Goal: Task Accomplishment & Management: Complete application form

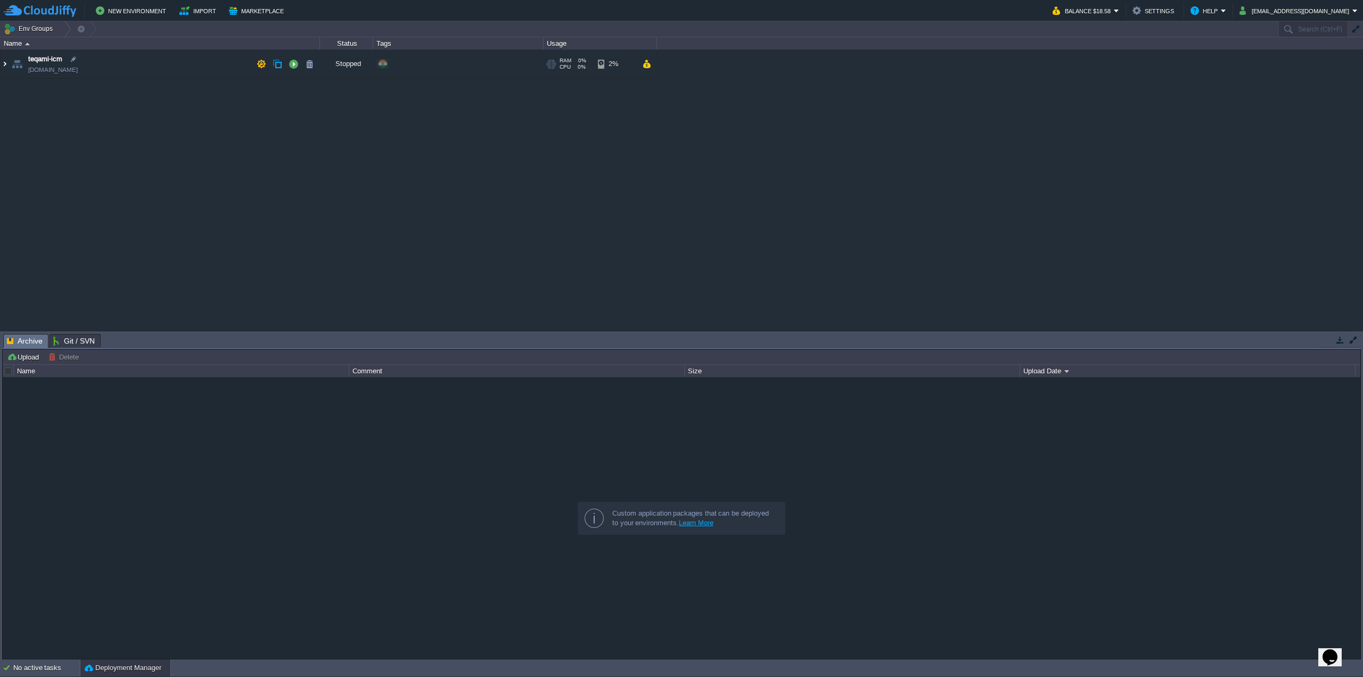
click at [3, 63] on img at bounding box center [5, 64] width 9 height 29
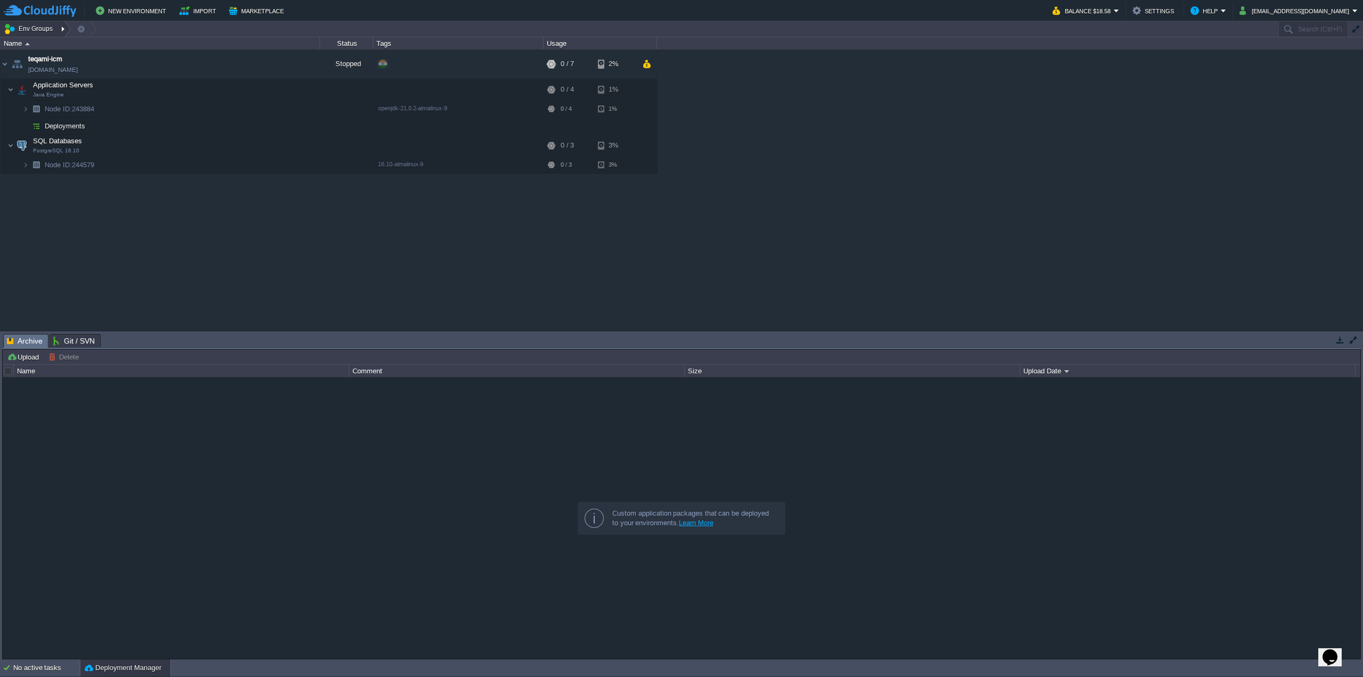
click at [23, 26] on button "Env Groups" at bounding box center [30, 28] width 53 height 15
click at [48, 76] on link "Region" at bounding box center [40, 75] width 75 height 12
click at [49, 75] on link "teqami-icm.in1.cloudjiffy.net" at bounding box center [53, 69] width 50 height 11
click at [38, 28] on button "Env Groups" at bounding box center [30, 28] width 53 height 15
click at [62, 26] on div at bounding box center [64, 28] width 14 height 15
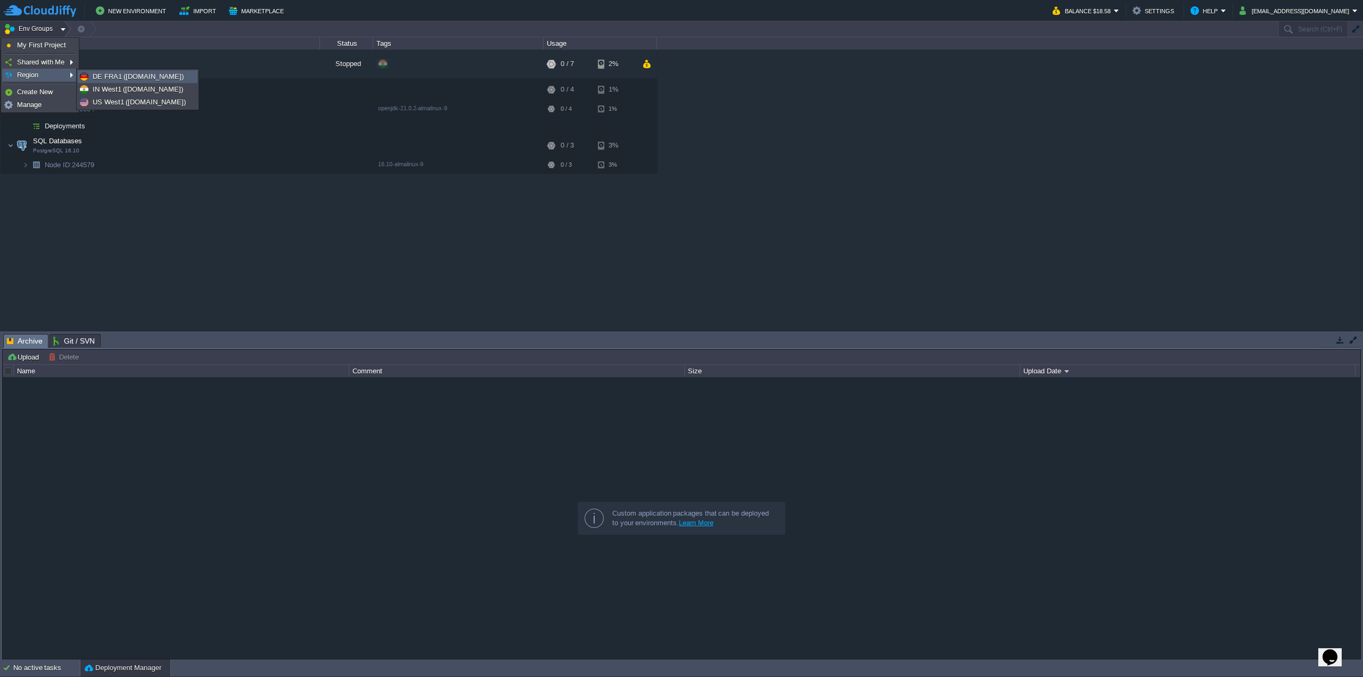
click at [145, 73] on span "DE FRA1 (de-fra1.cloudjiffy.net)" at bounding box center [138, 76] width 91 height 8
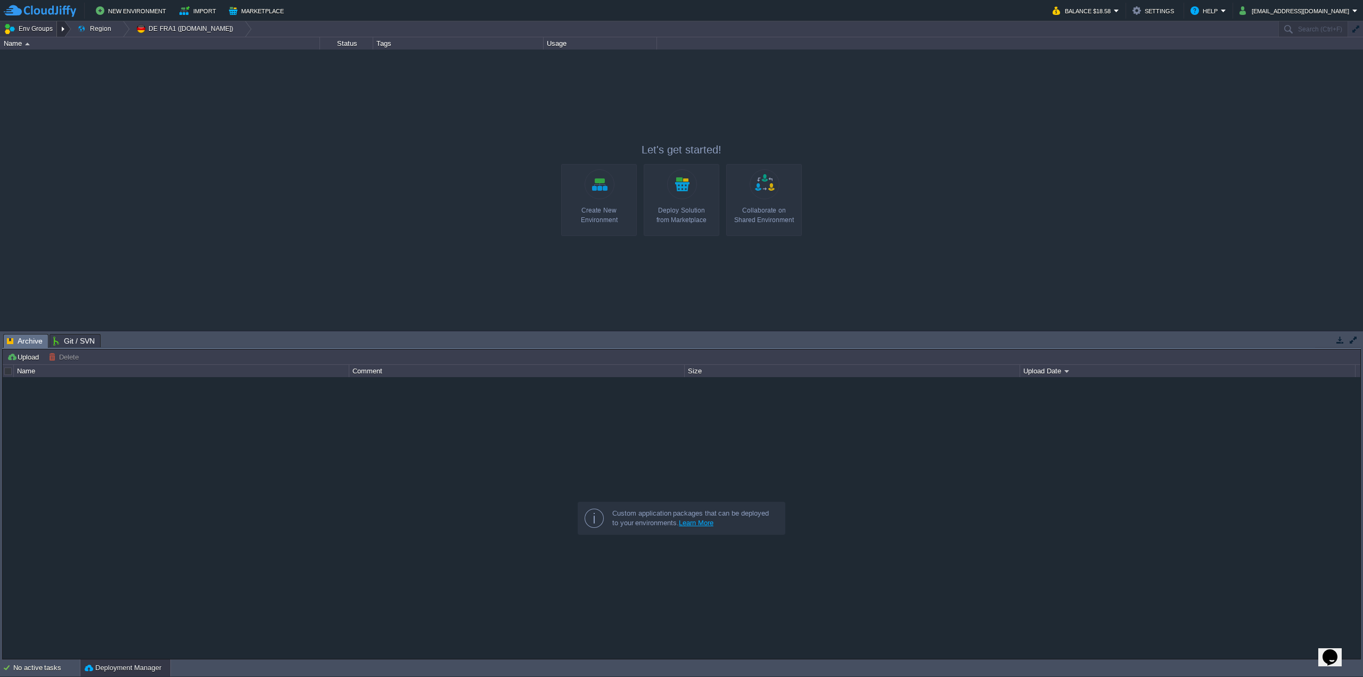
click at [62, 29] on div at bounding box center [64, 28] width 14 height 15
click at [153, 85] on span "IN West1 (in1.cloudjiffy.net)" at bounding box center [138, 89] width 91 height 8
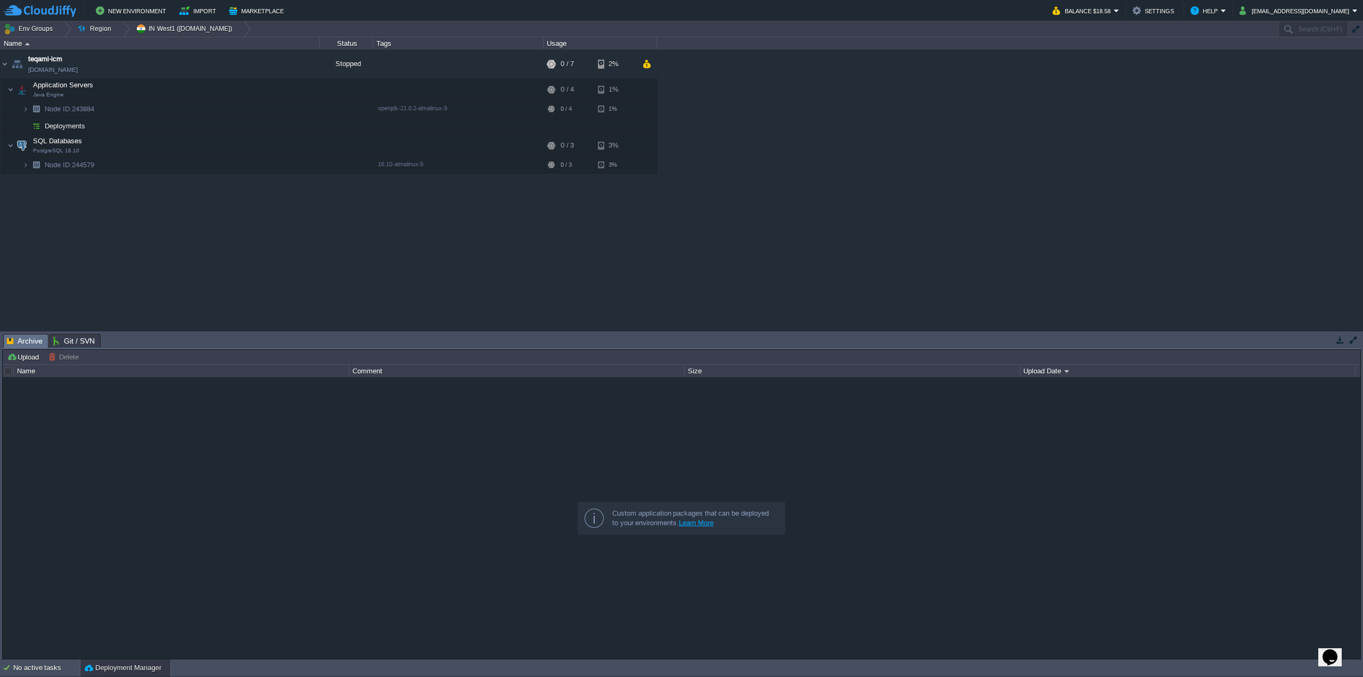
click at [186, 224] on div "teqami-icm teqami-icm.in1.cloudjiffy.net Stopped + Add to Env Group RAM 0% CPU …" at bounding box center [681, 190] width 1363 height 281
click at [260, 66] on button "button" at bounding box center [262, 64] width 10 height 10
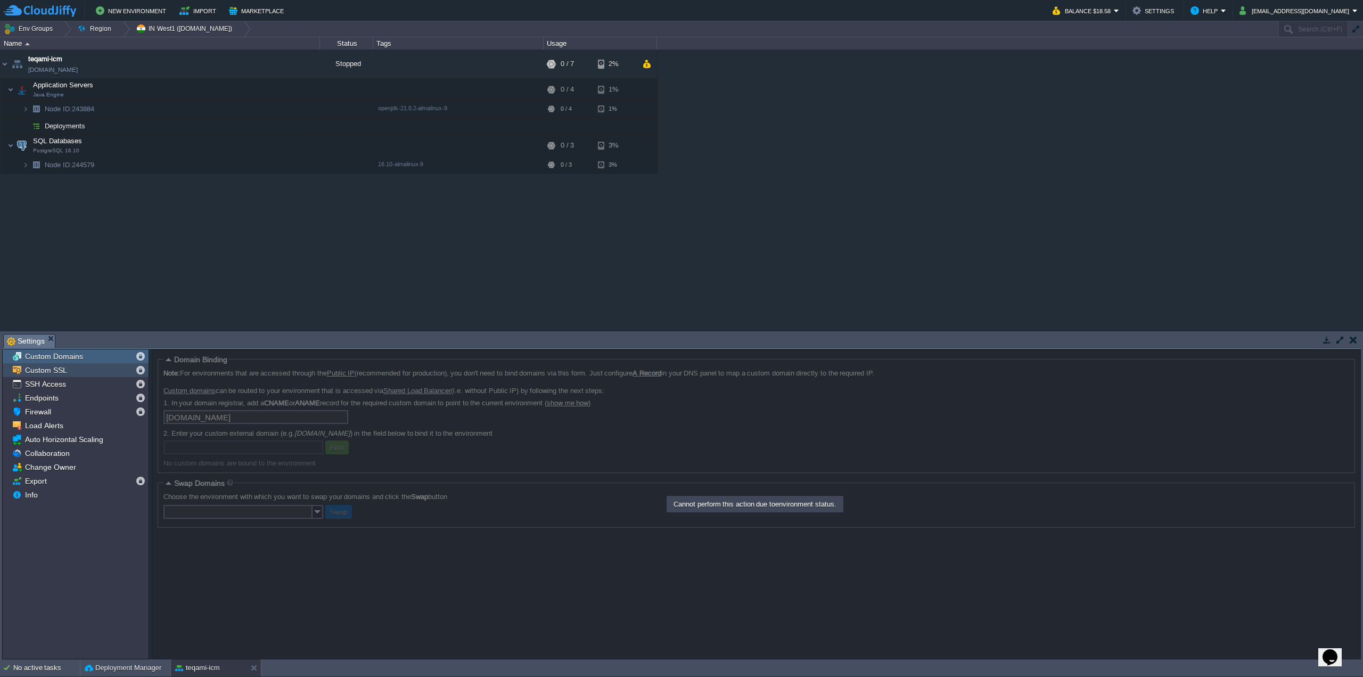
click at [63, 373] on span "Custom SSL" at bounding box center [46, 370] width 46 height 10
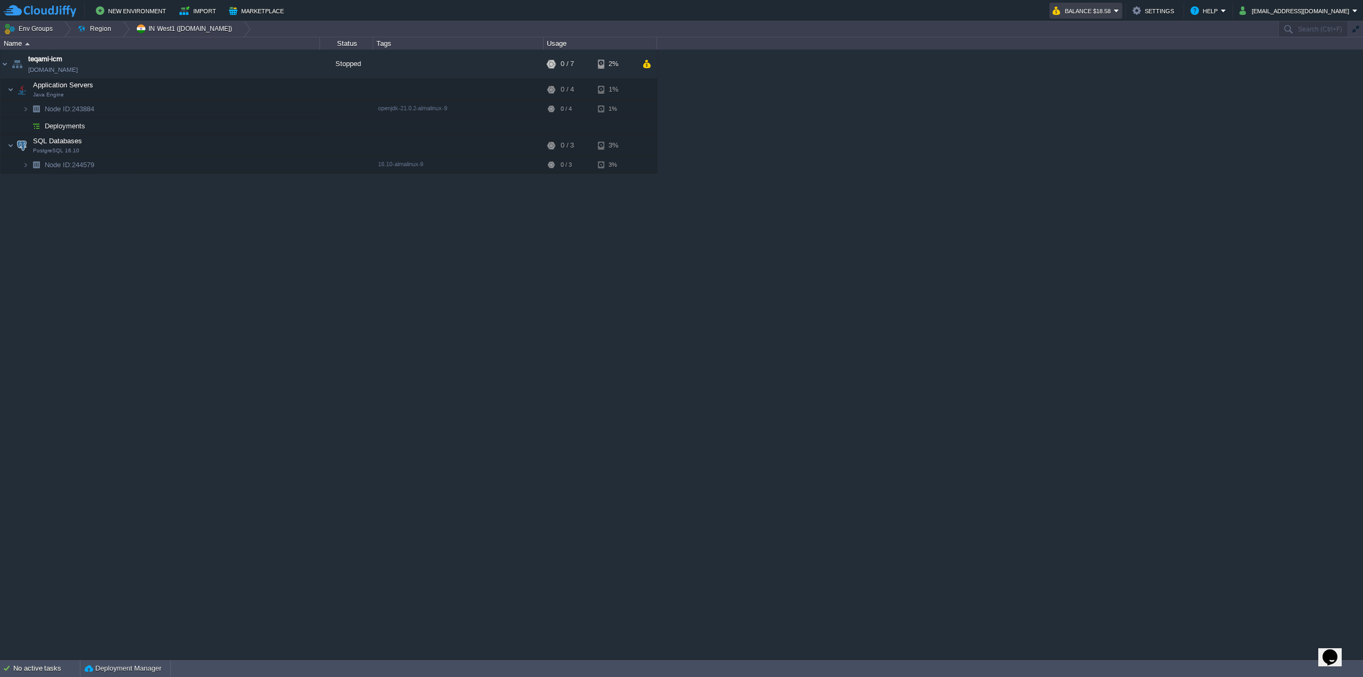
click at [1119, 7] on em "Balance $18.58" at bounding box center [1086, 10] width 67 height 13
click at [1120, 77] on link "Refill Balance" at bounding box center [1109, 77] width 91 height 12
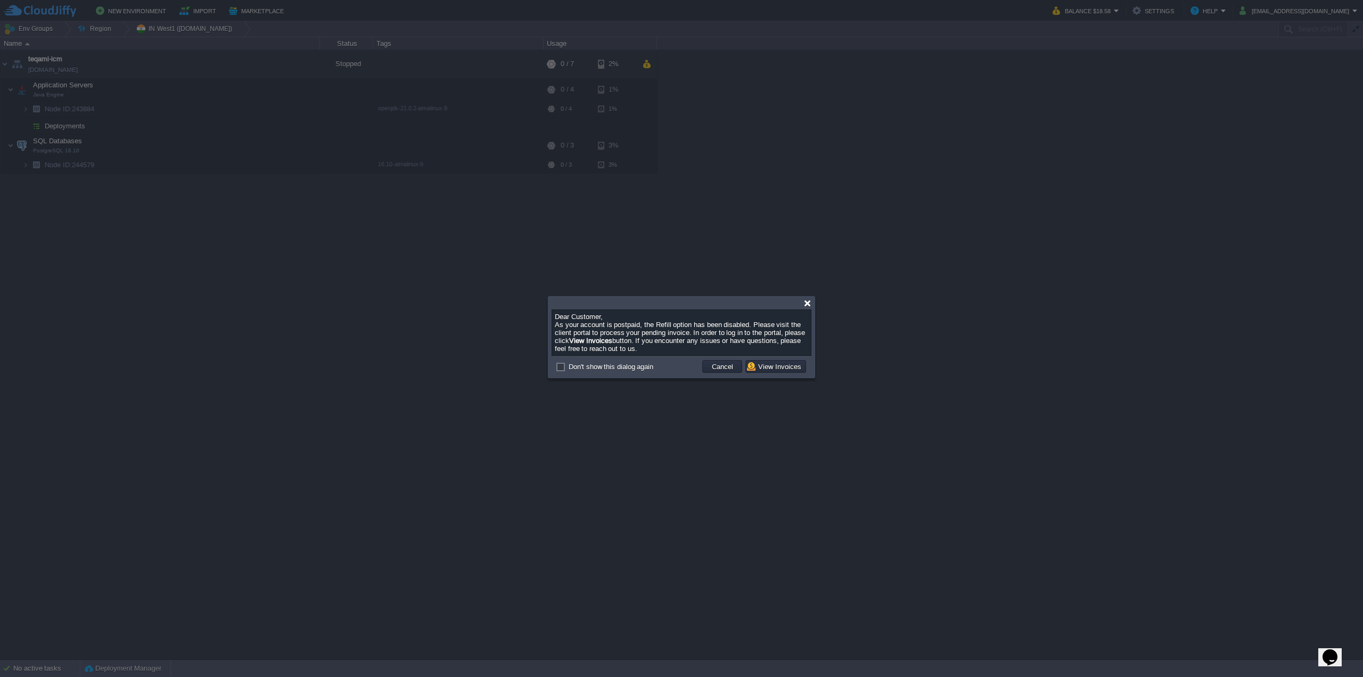
click at [806, 305] on div at bounding box center [808, 303] width 8 height 8
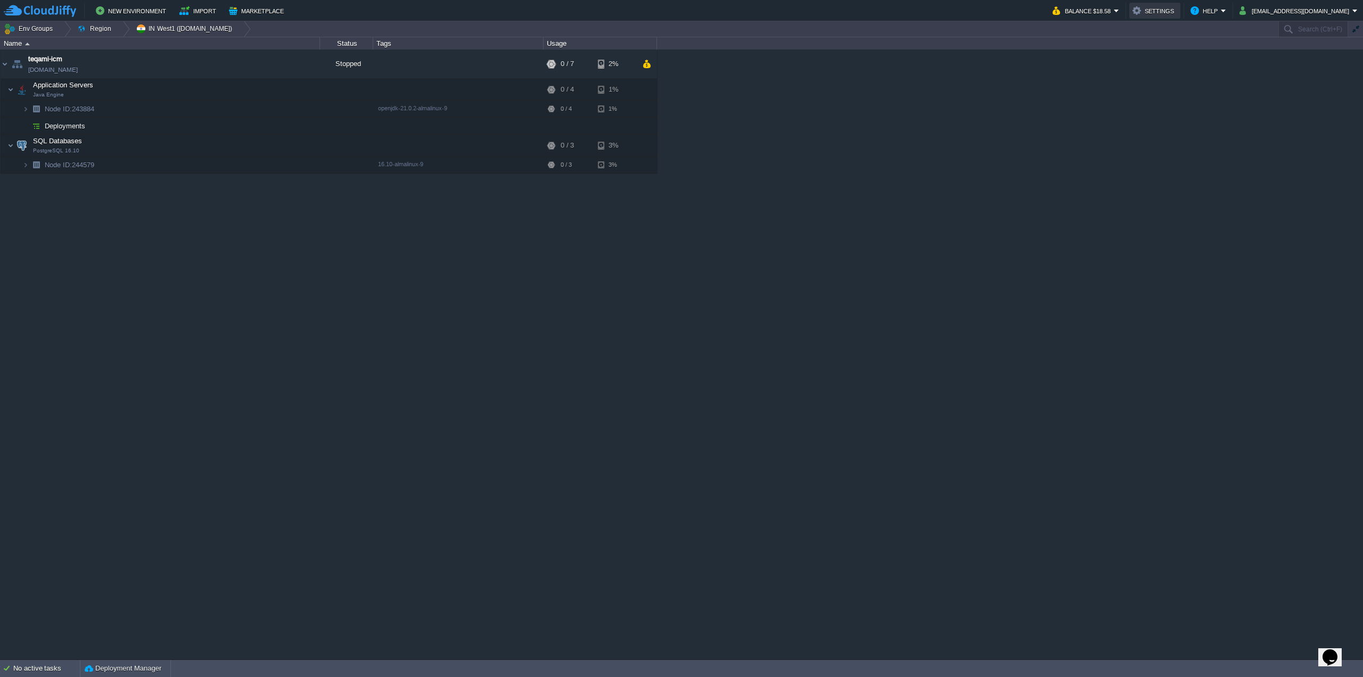
click at [1177, 11] on button "Settings" at bounding box center [1155, 10] width 45 height 13
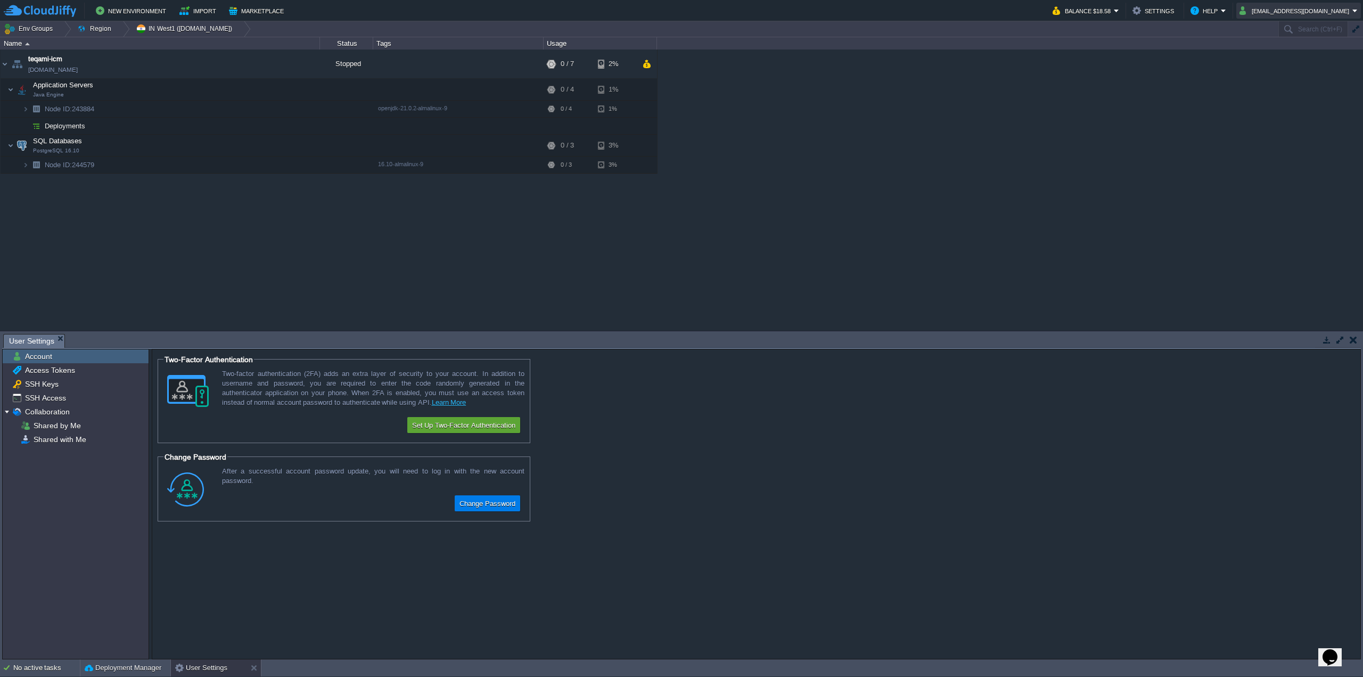
click at [1331, 15] on button "zinawasres@gmail.com" at bounding box center [1296, 10] width 113 height 13
click at [1321, 24] on link "Settings" at bounding box center [1311, 27] width 95 height 12
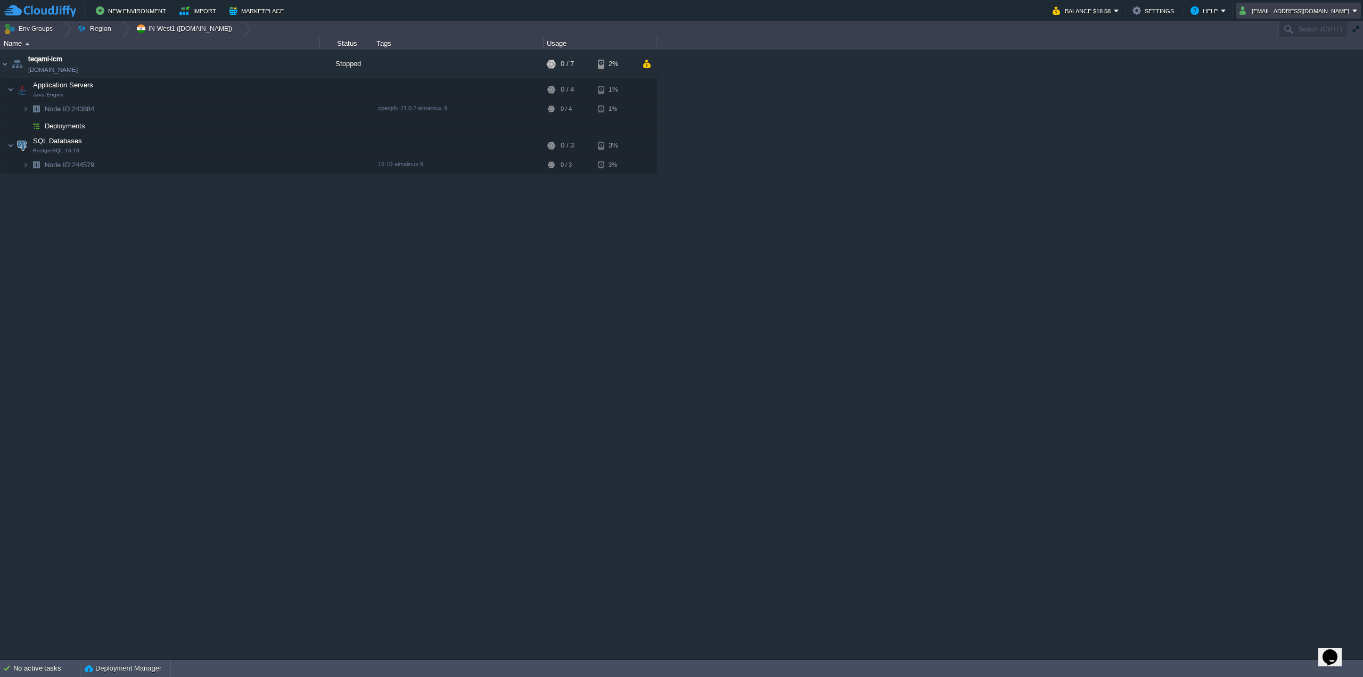
click at [1357, 7] on em "zinawasres@gmail.com" at bounding box center [1299, 10] width 118 height 13
click at [1312, 23] on link "Settings" at bounding box center [1311, 27] width 95 height 12
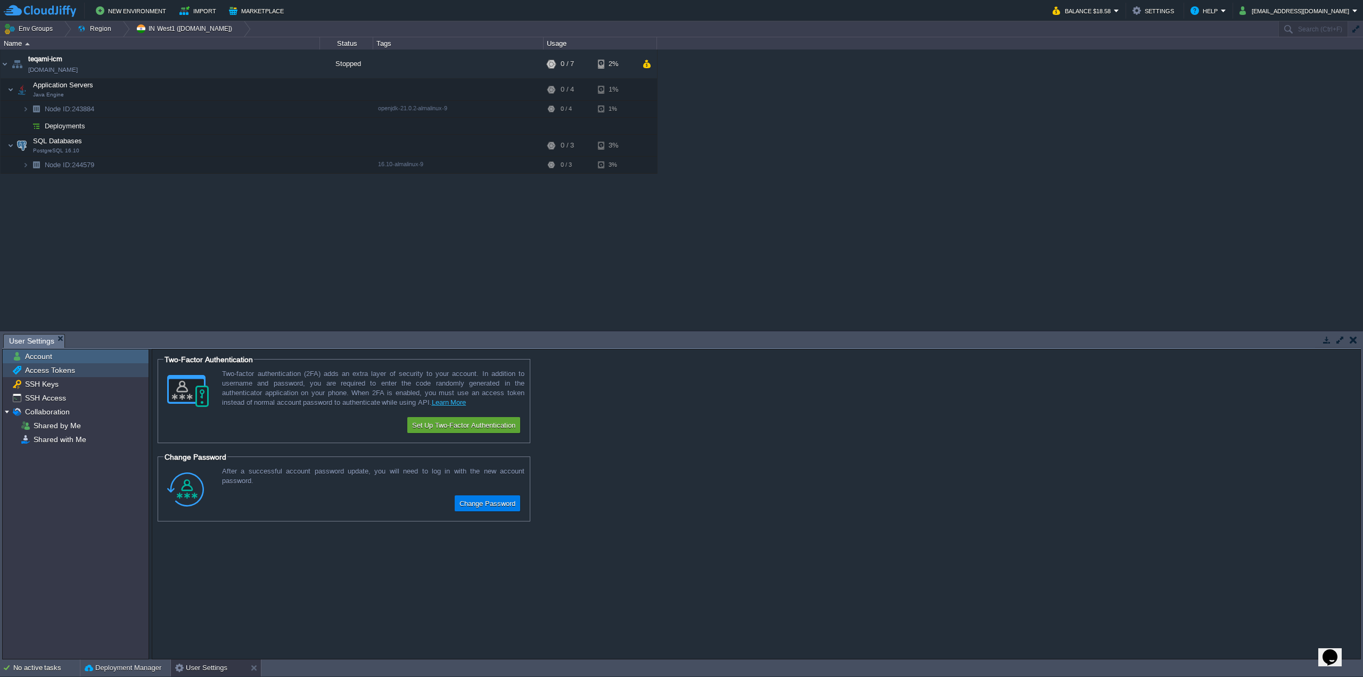
click at [78, 369] on div "Access Tokens" at bounding box center [76, 370] width 146 height 14
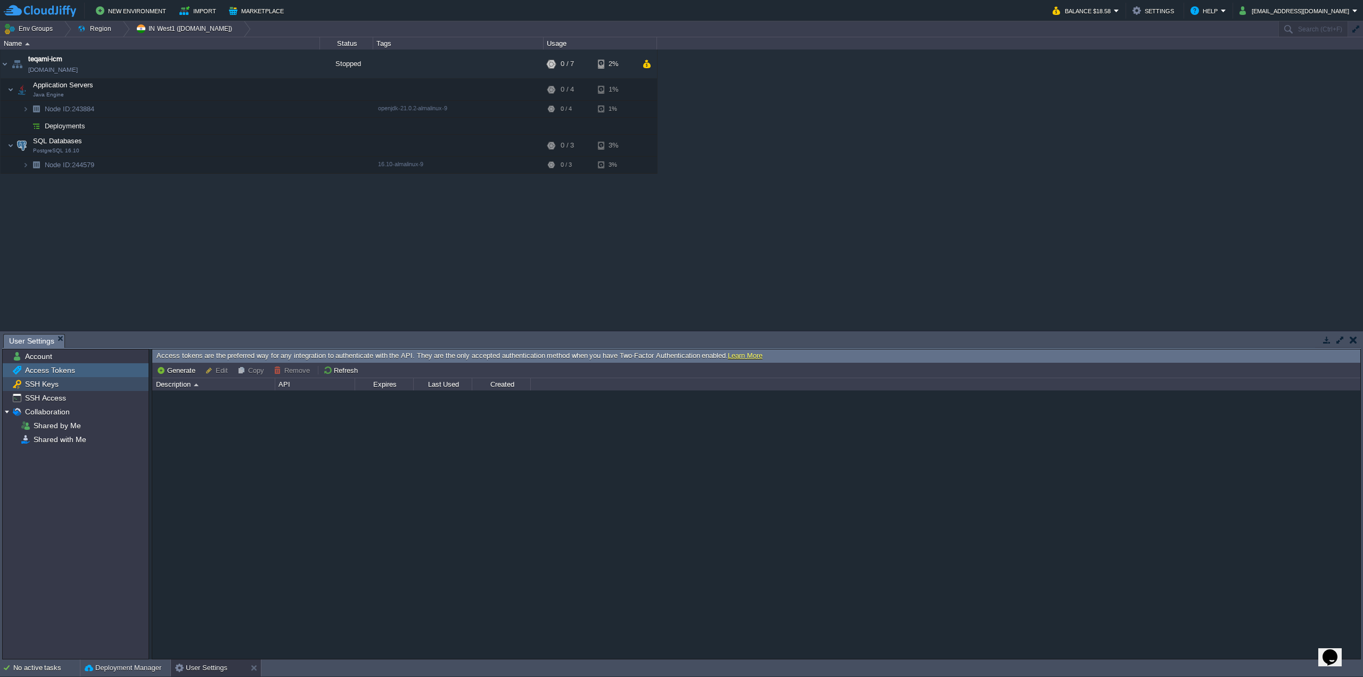
click at [70, 388] on div "SSH Keys" at bounding box center [76, 384] width 146 height 14
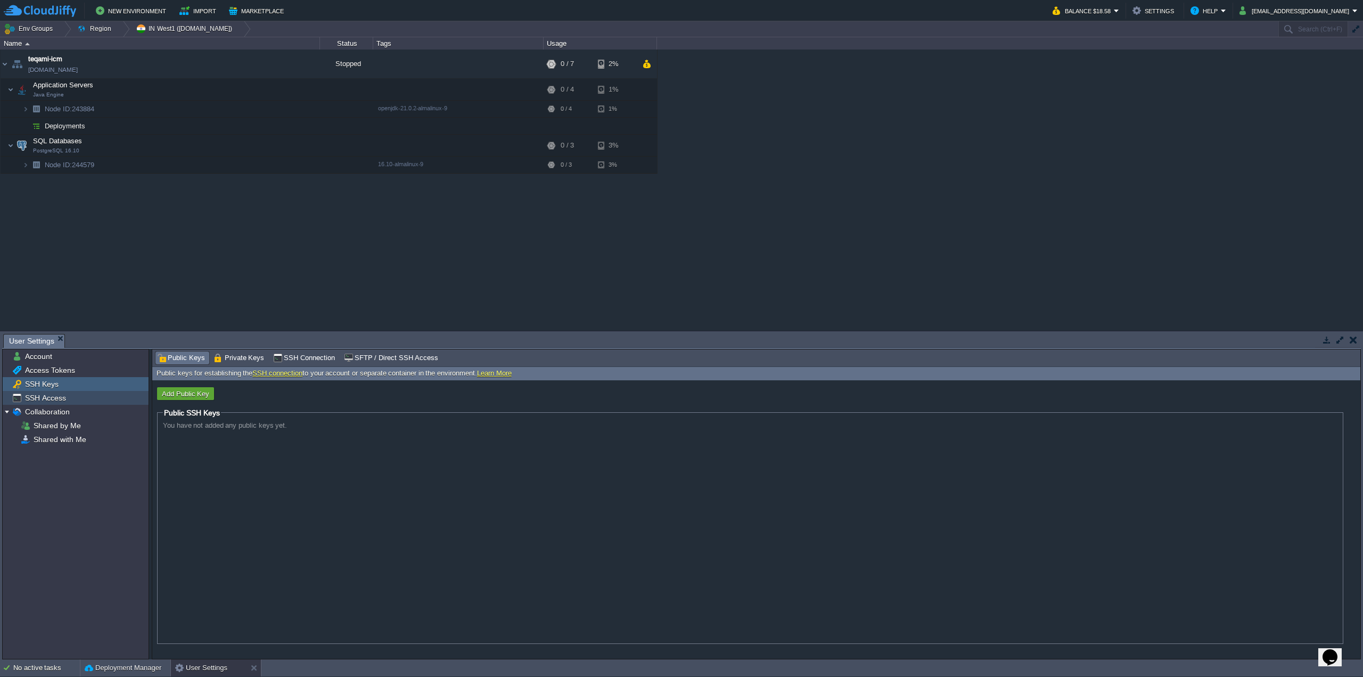
click at [65, 394] on div "SSH Access" at bounding box center [76, 398] width 146 height 14
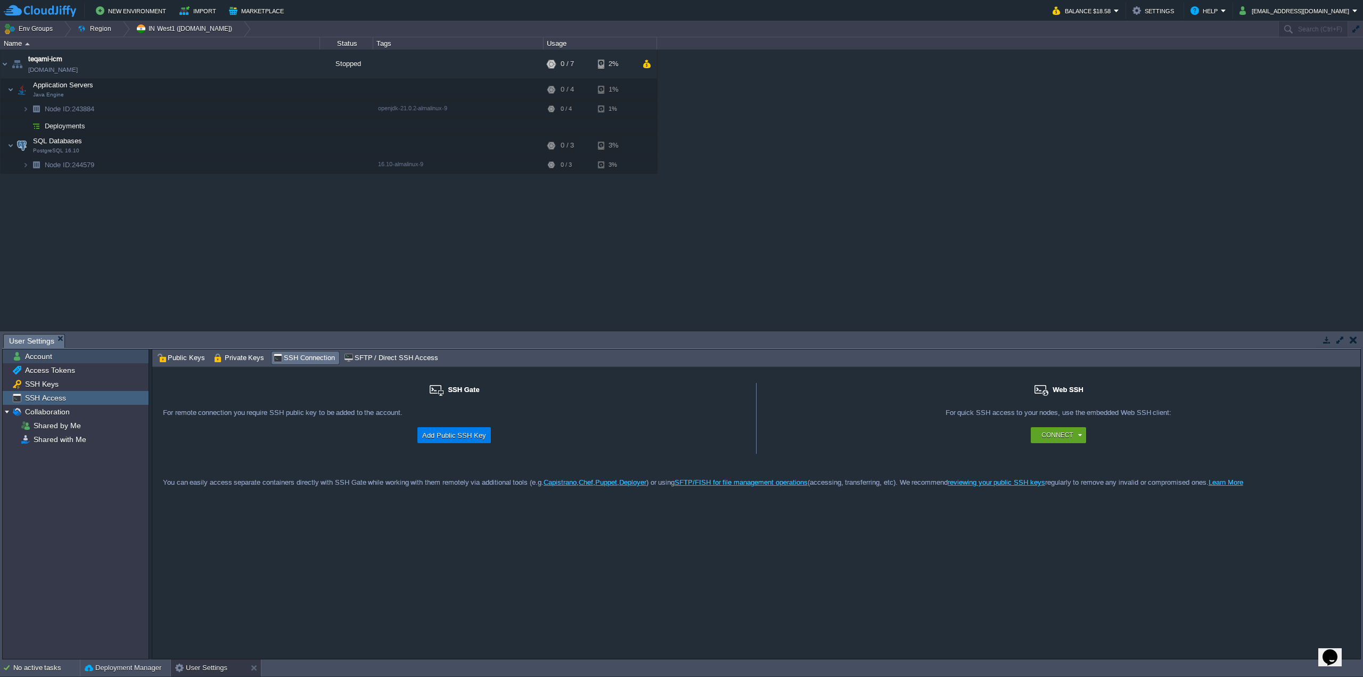
click at [59, 363] on div "Account" at bounding box center [76, 356] width 146 height 14
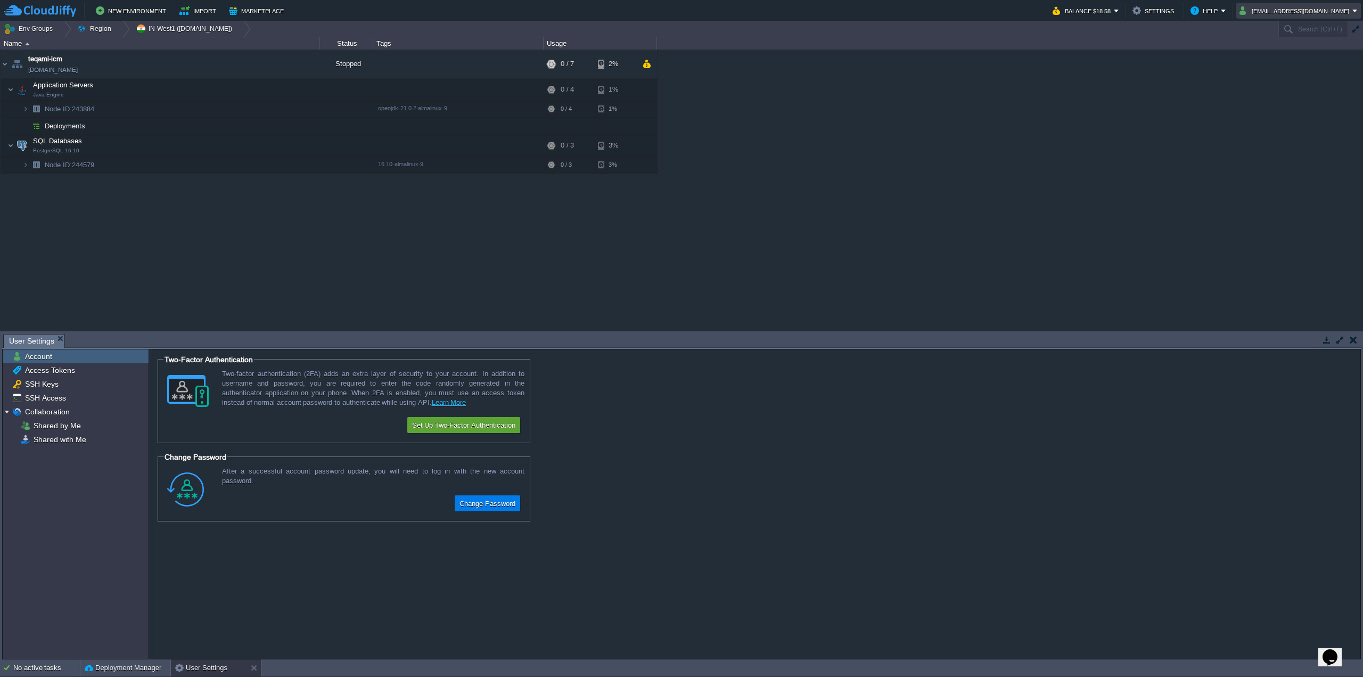
click at [1271, 9] on button "zinawasres@gmail.com" at bounding box center [1296, 10] width 113 height 13
click at [1177, 11] on button "Settings" at bounding box center [1155, 10] width 45 height 13
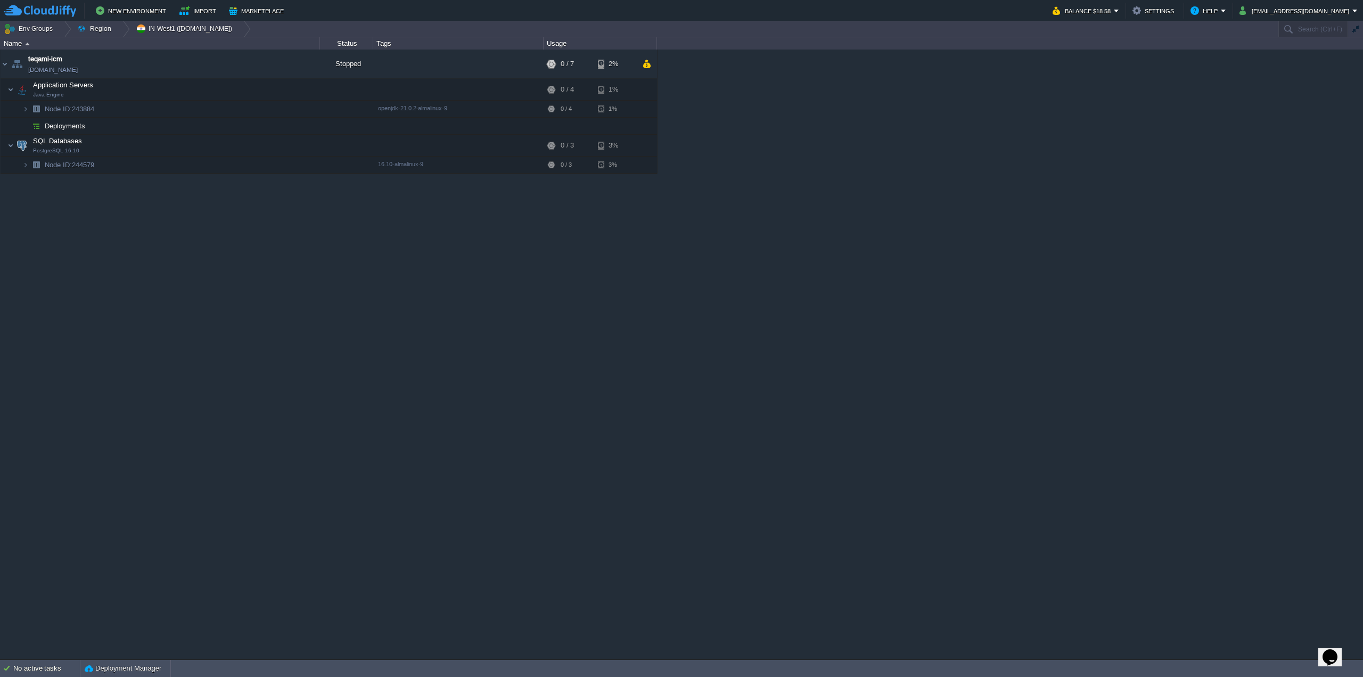
drag, startPoint x: 57, startPoint y: 337, endPoint x: 90, endPoint y: 329, distance: 33.8
click at [1170, 9] on button "Settings" at bounding box center [1155, 10] width 45 height 13
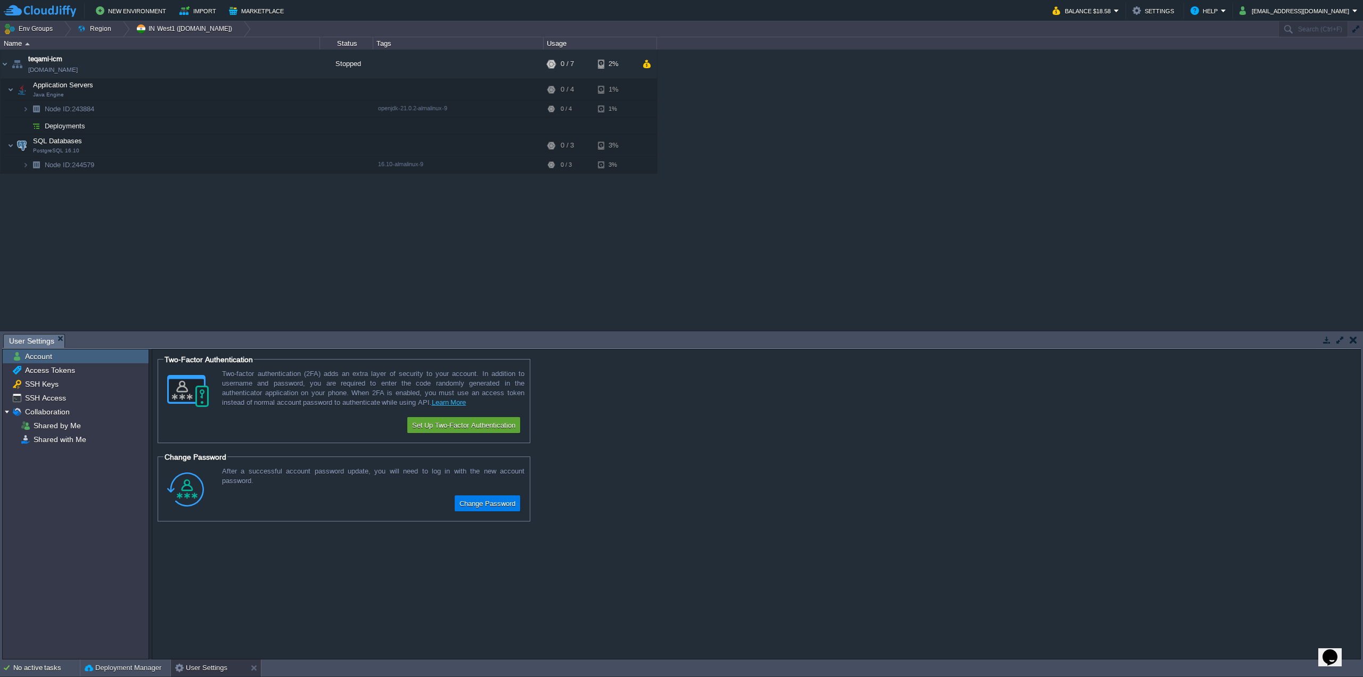
click at [59, 335] on em "User Settings" at bounding box center [36, 340] width 55 height 13
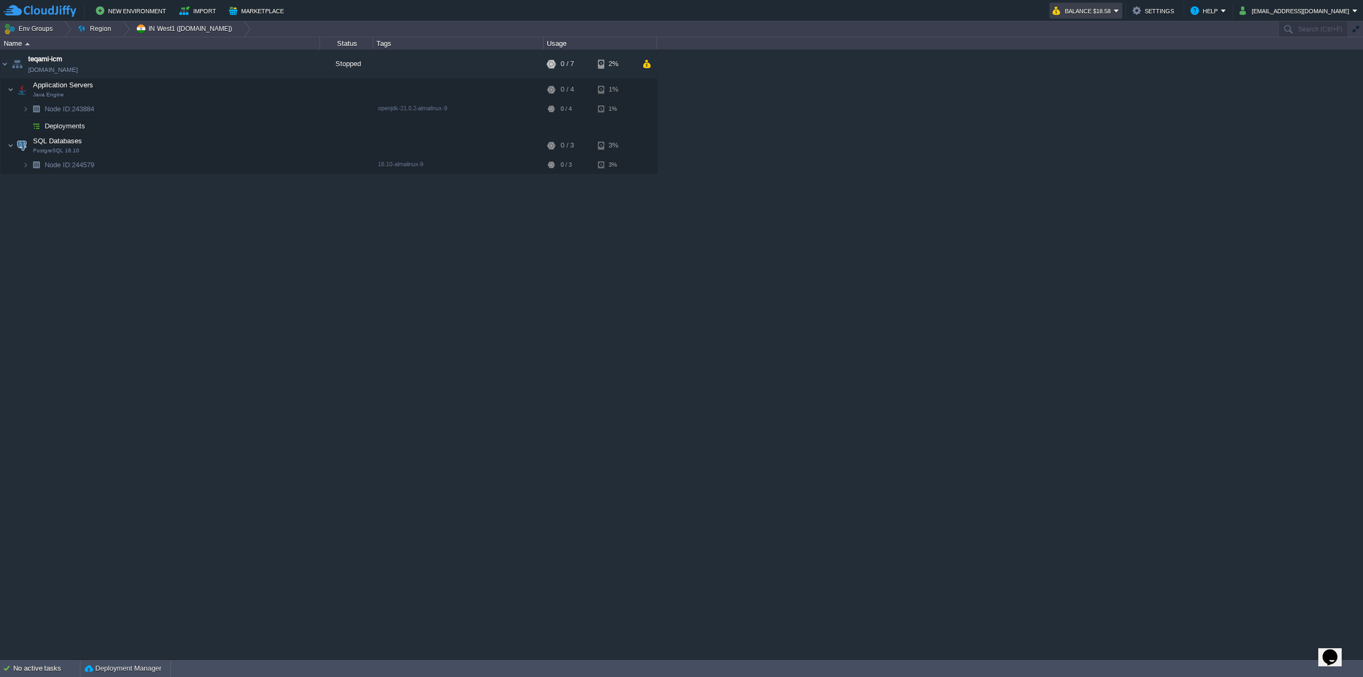
click at [1119, 10] on em "Balance $18.58" at bounding box center [1086, 10] width 67 height 13
click at [1138, 31] on link "Balance Cash Bonus 18.58 (USD) 18.58 0.00" at bounding box center [1109, 37] width 91 height 32
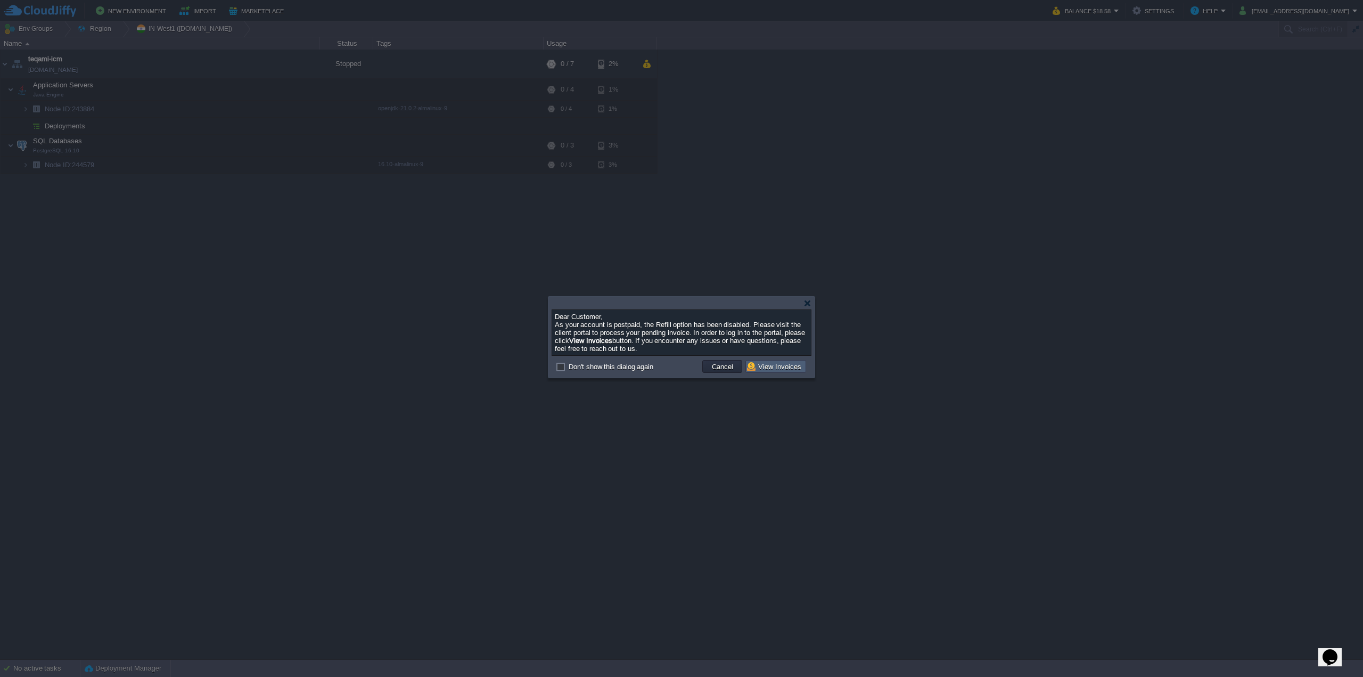
click at [791, 367] on button "View Invoices" at bounding box center [776, 367] width 58 height 10
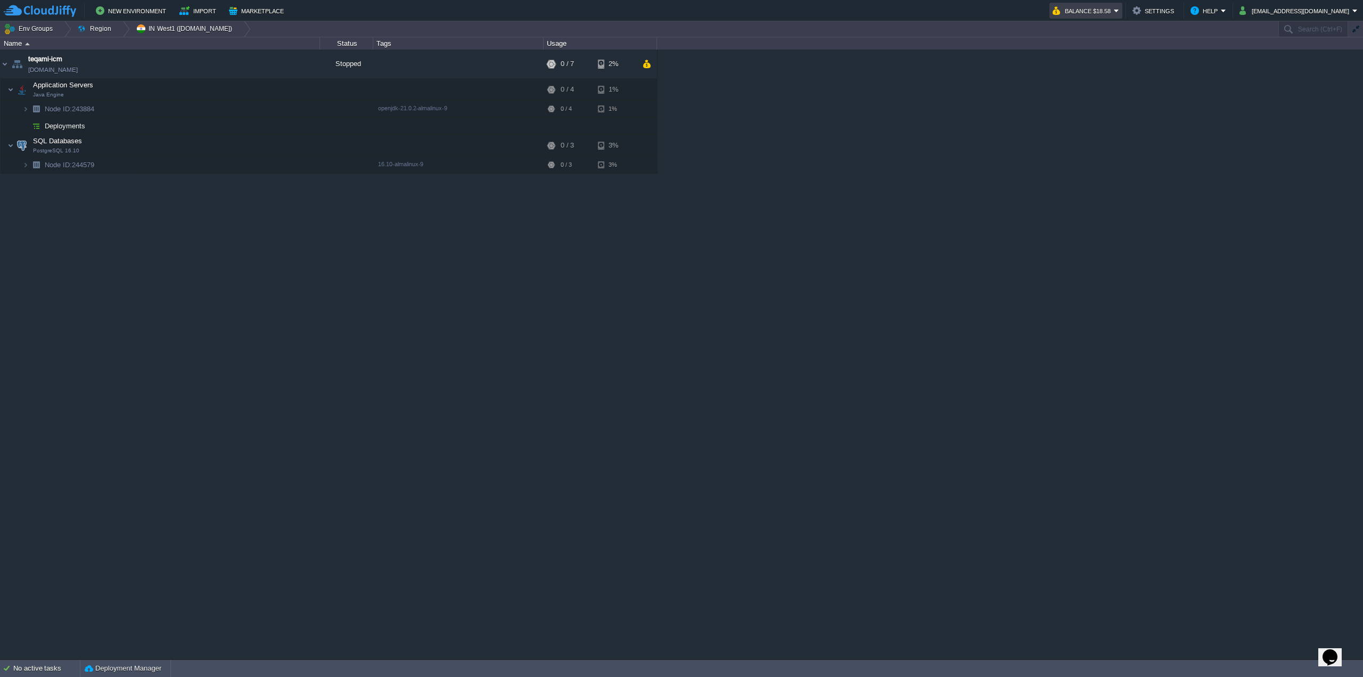
click at [1119, 9] on em "Balance $18.58" at bounding box center [1086, 10] width 67 height 13
click at [1122, 92] on span "Quotas & Pricing" at bounding box center [1104, 93] width 52 height 8
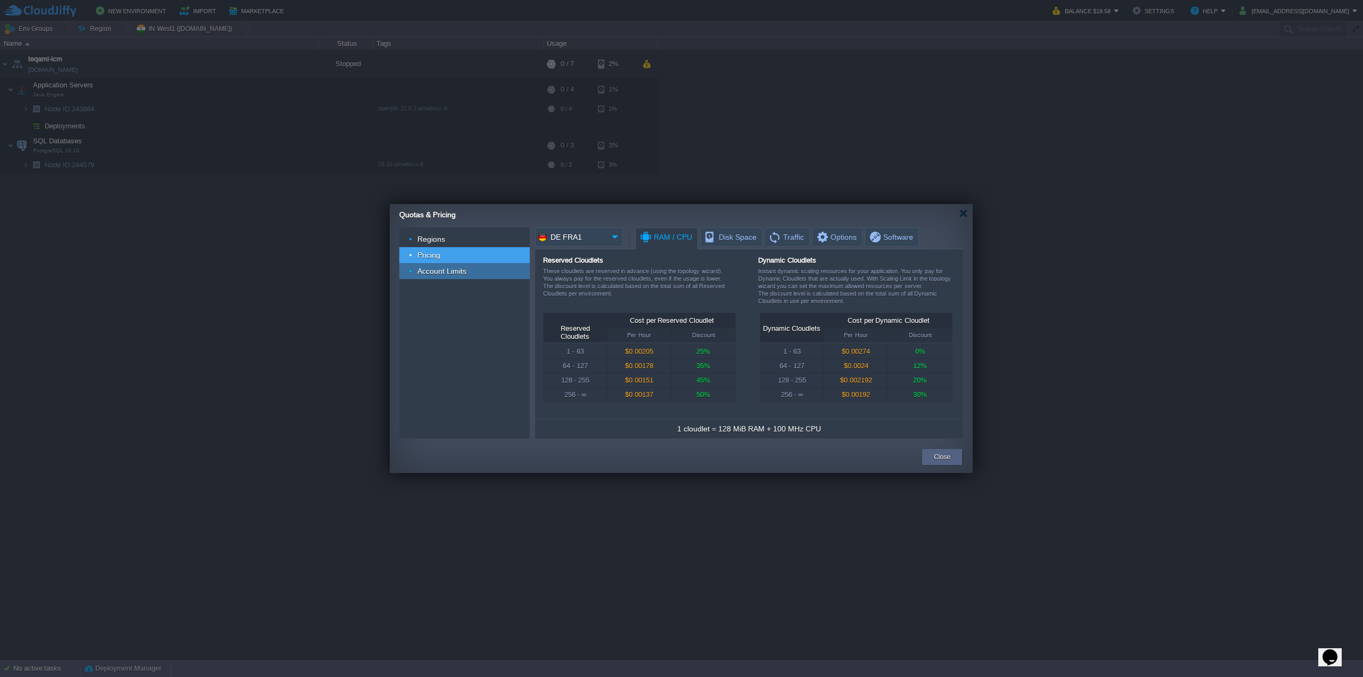
click at [420, 271] on span "Account Limits" at bounding box center [442, 271] width 52 height 10
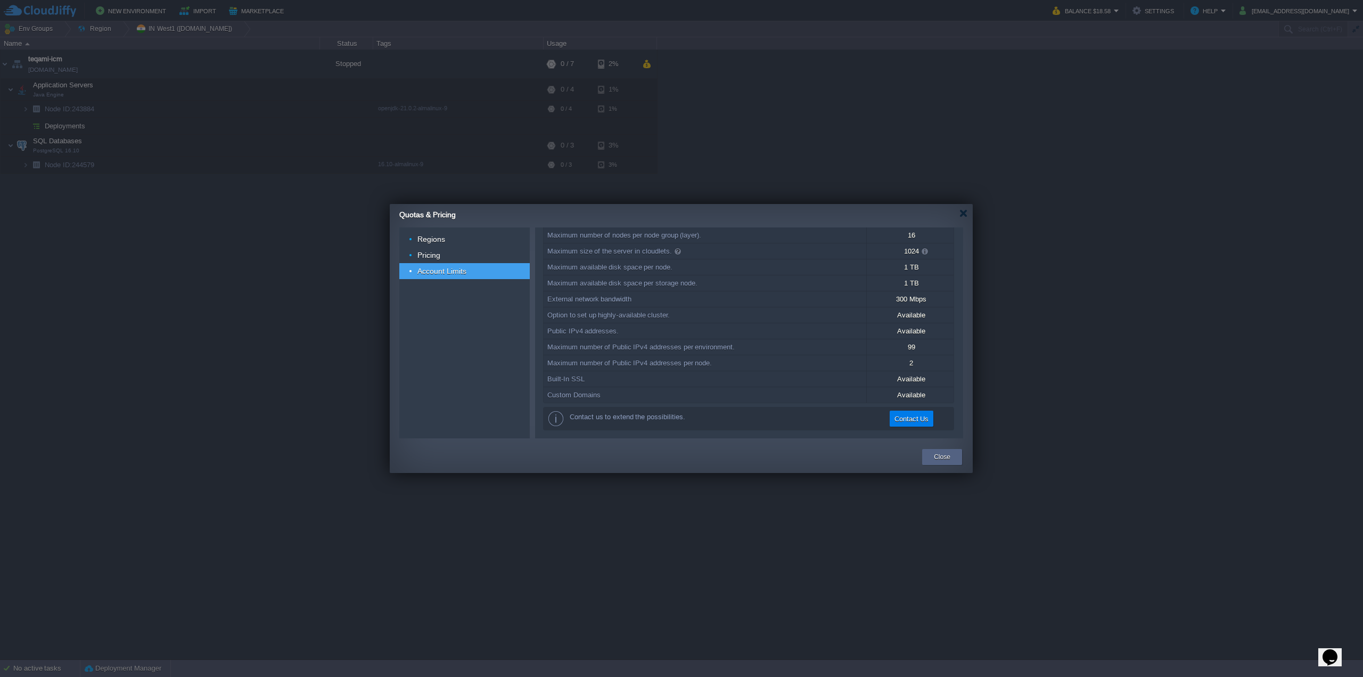
scroll to position [61, 0]
click at [449, 233] on div "Regions" at bounding box center [464, 239] width 130 height 16
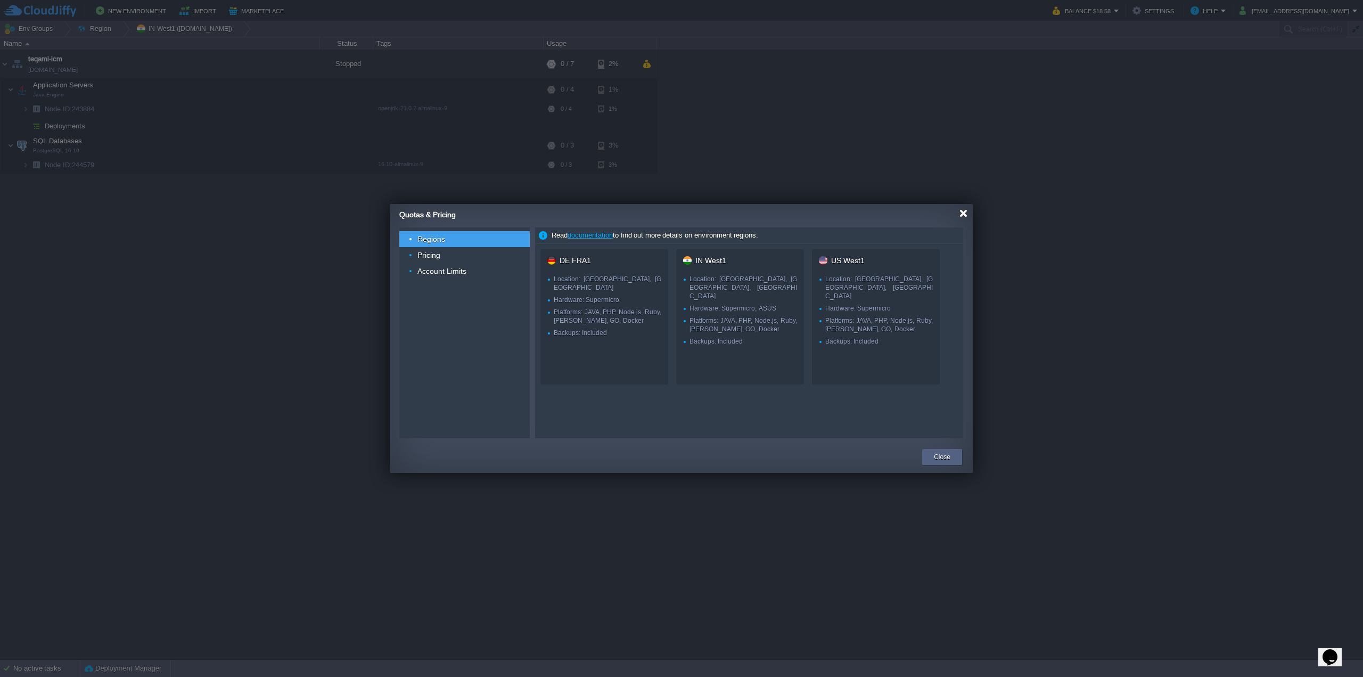
drag, startPoint x: 966, startPoint y: 211, endPoint x: 957, endPoint y: 211, distance: 8.5
click at [966, 211] on div at bounding box center [964, 213] width 8 height 8
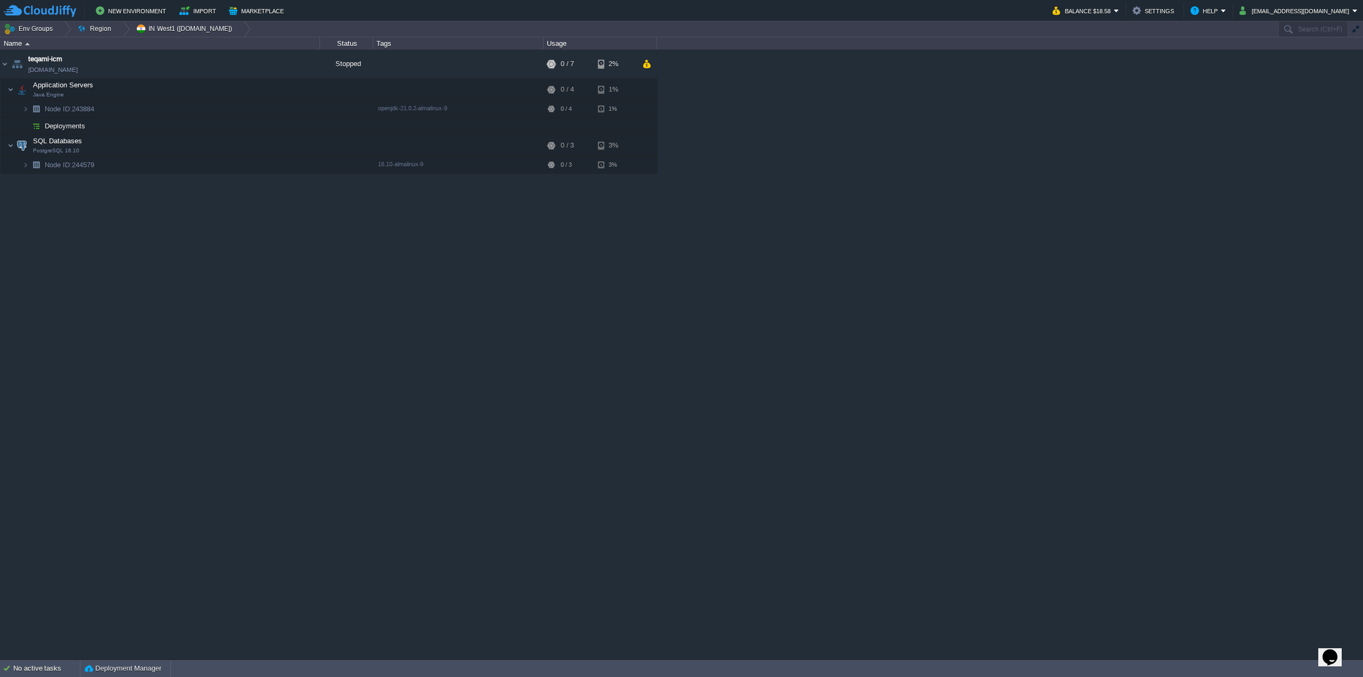
click at [33, 6] on img at bounding box center [40, 10] width 72 height 13
click at [476, 302] on div "teqami-icm teqami-icm.in1.cloudjiffy.net Stopped + Add to Env Group RAM 0% CPU …" at bounding box center [681, 354] width 1363 height 609
click at [1119, 9] on em "Balance $18.58" at bounding box center [1086, 10] width 67 height 13
click at [1100, 32] on span "Balance Cash Bonus" at bounding box center [1096, 36] width 36 height 29
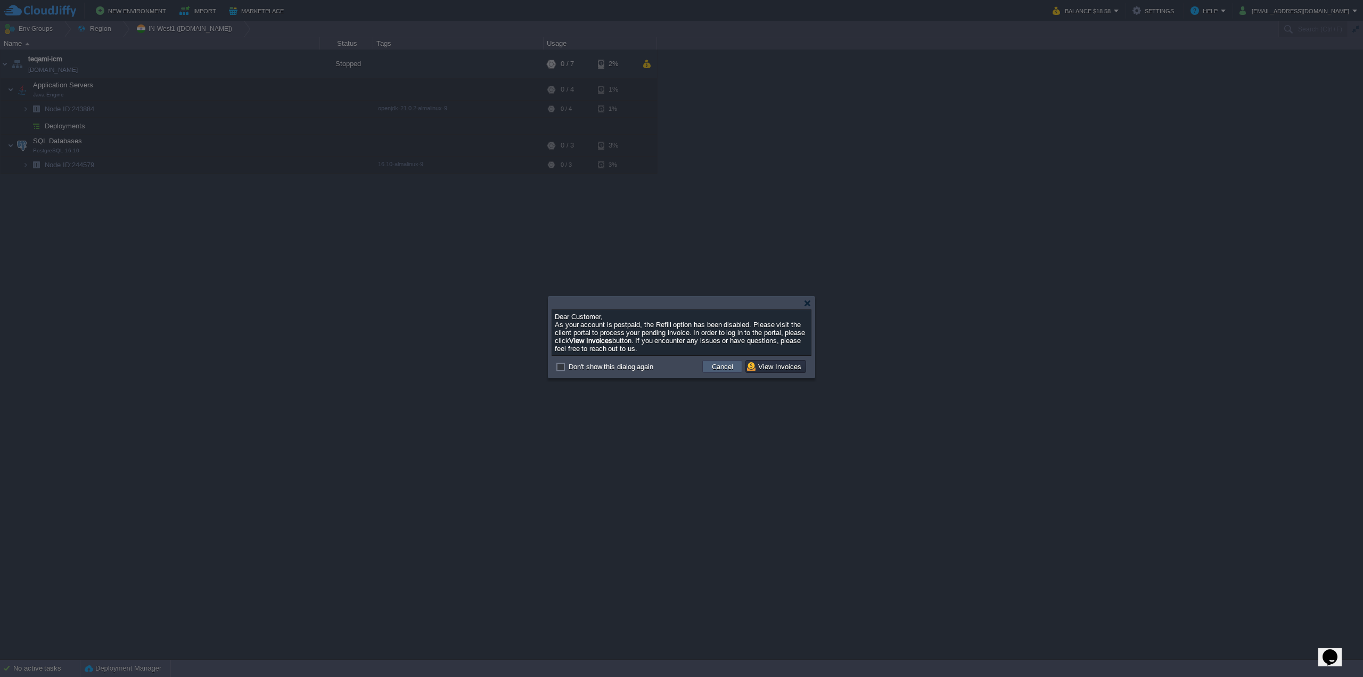
click at [730, 369] on button "Cancel" at bounding box center [723, 367] width 28 height 10
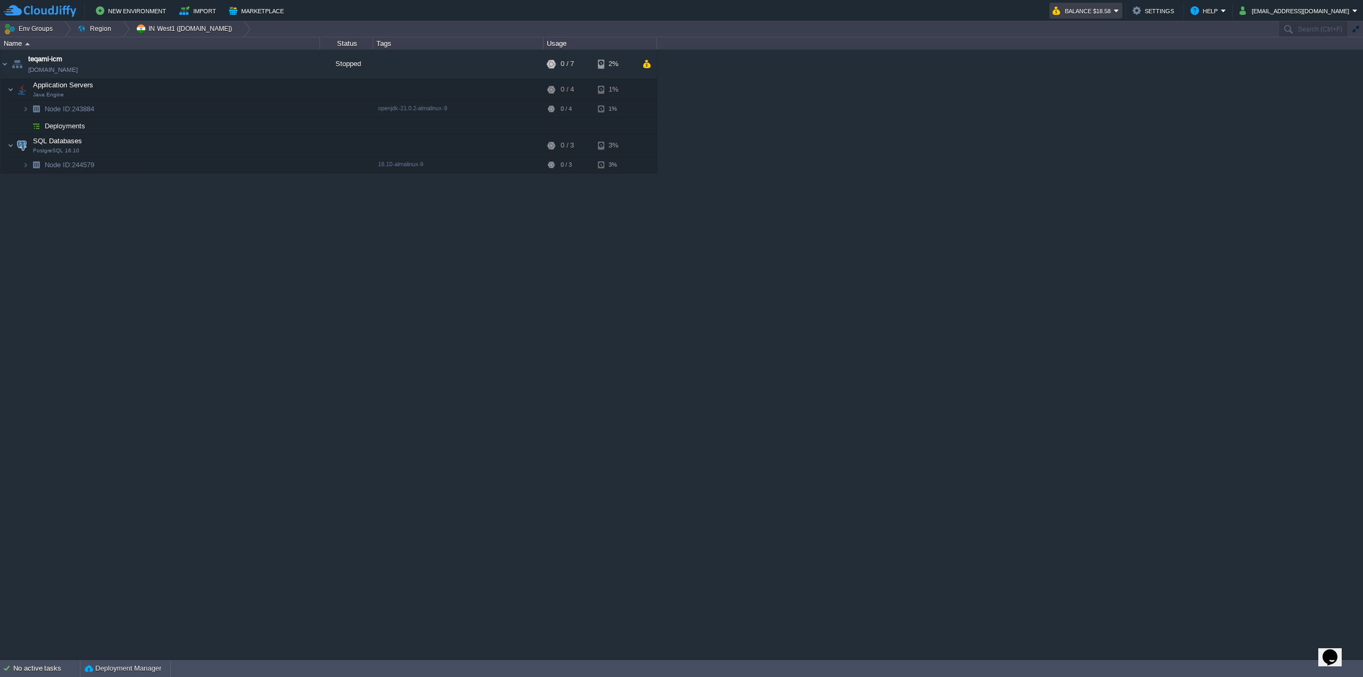
click at [1114, 17] on button "Balance $18.58" at bounding box center [1083, 10] width 61 height 13
click at [1113, 63] on span "Refresh Balance" at bounding box center [1103, 59] width 51 height 8
click at [1114, 109] on span "Billing History" at bounding box center [1099, 106] width 43 height 8
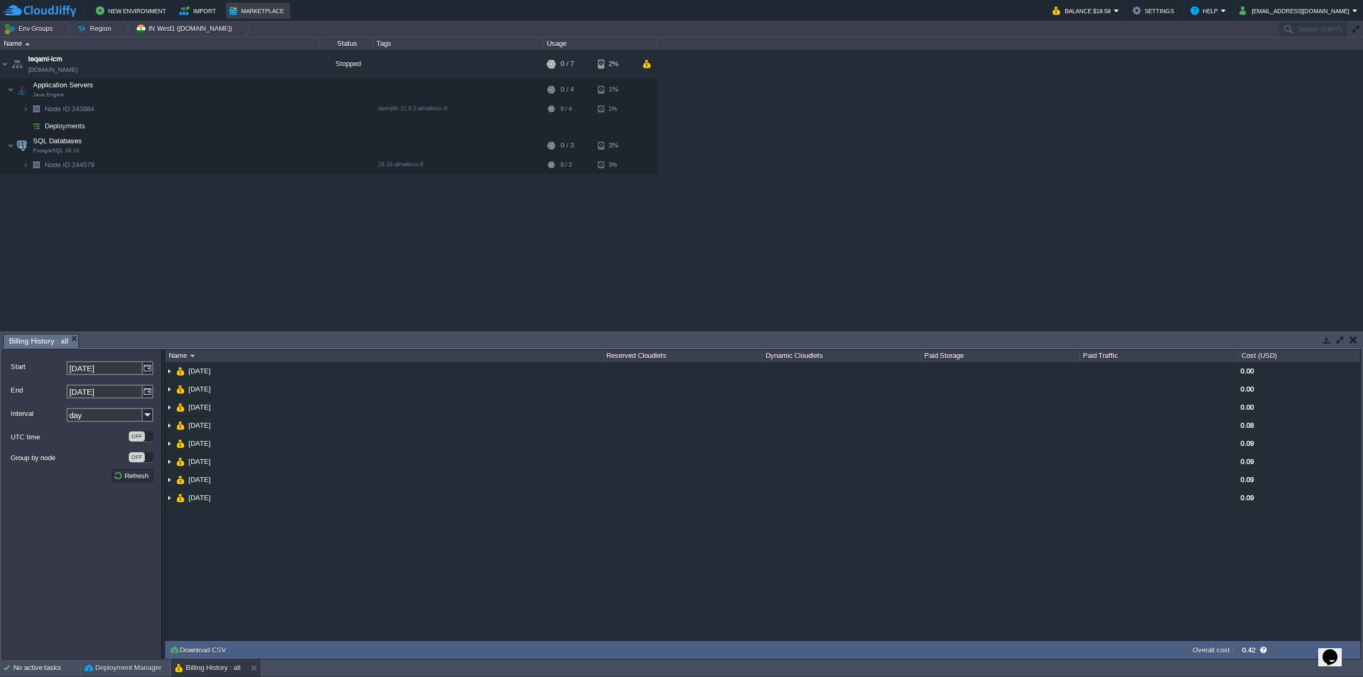
click at [264, 14] on button "Marketplace" at bounding box center [258, 10] width 58 height 13
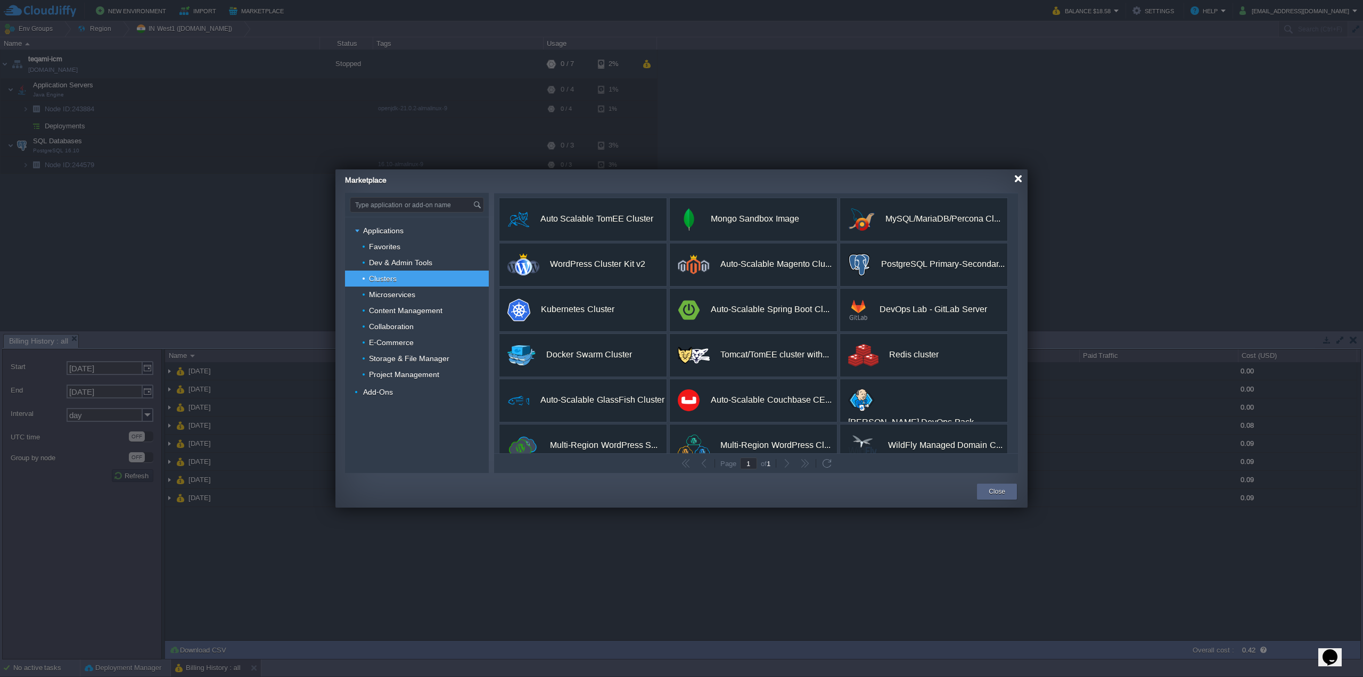
click at [1016, 181] on div at bounding box center [1019, 179] width 8 height 8
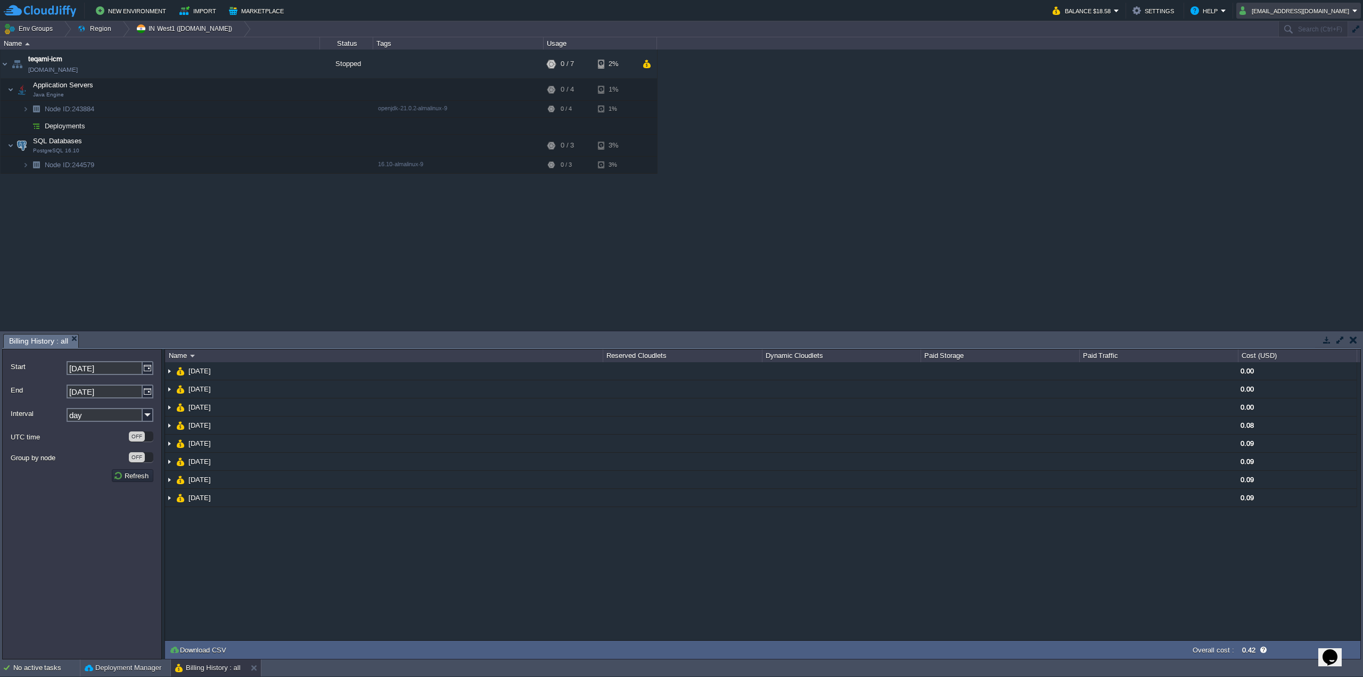
click at [1352, 9] on button "zinawasres@gmail.com" at bounding box center [1296, 10] width 113 height 13
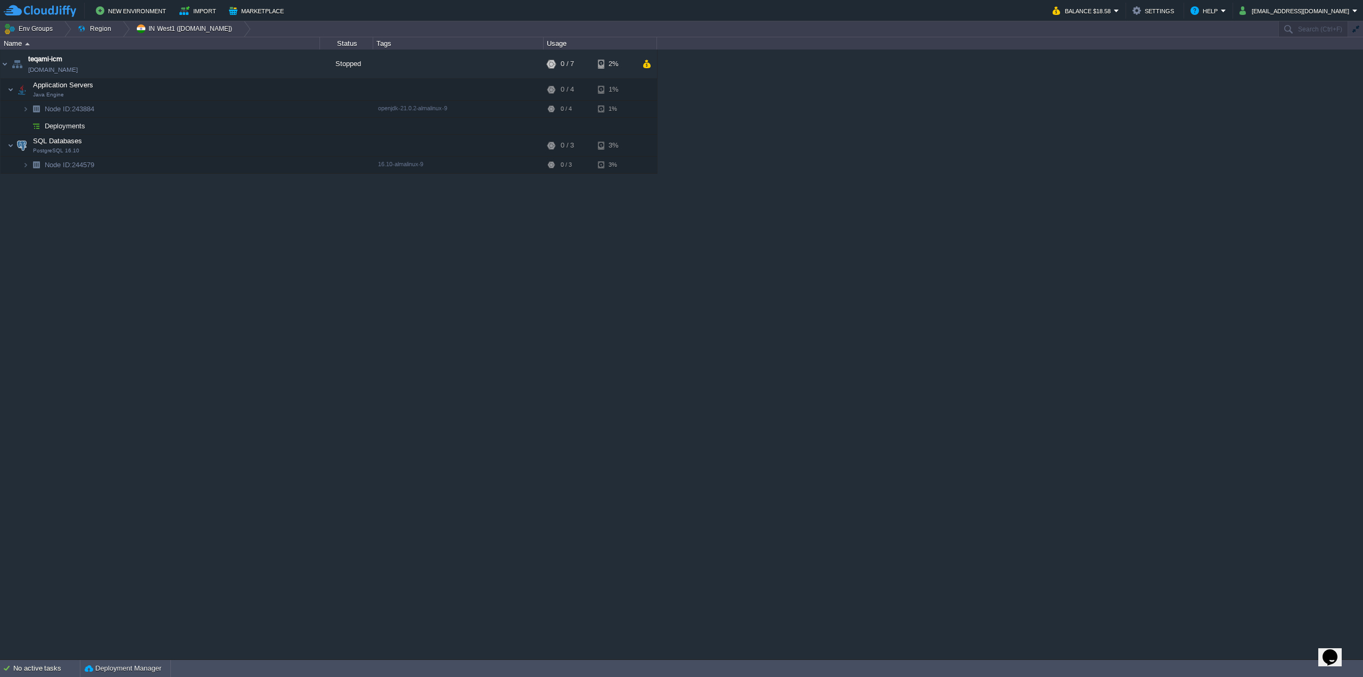
click at [320, 240] on div "teqami-icm teqami-icm.in1.cloudjiffy.net Stopped + Add to Env Group RAM 0% CPU …" at bounding box center [681, 354] width 1363 height 609
click at [1354, 13] on em "zinawasres@gmail.com" at bounding box center [1299, 10] width 118 height 13
click at [1302, 57] on span "Sign out" at bounding box center [1292, 56] width 26 height 8
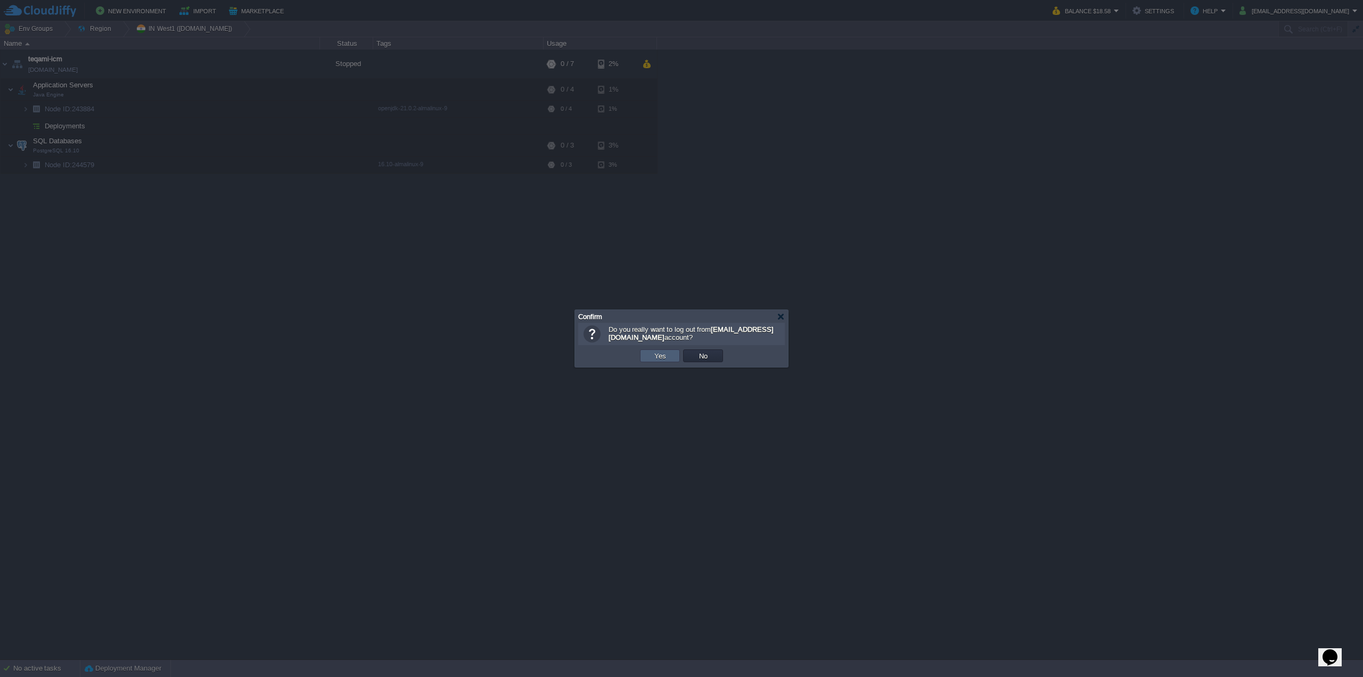
click at [652, 357] on button "Yes" at bounding box center [660, 356] width 18 height 10
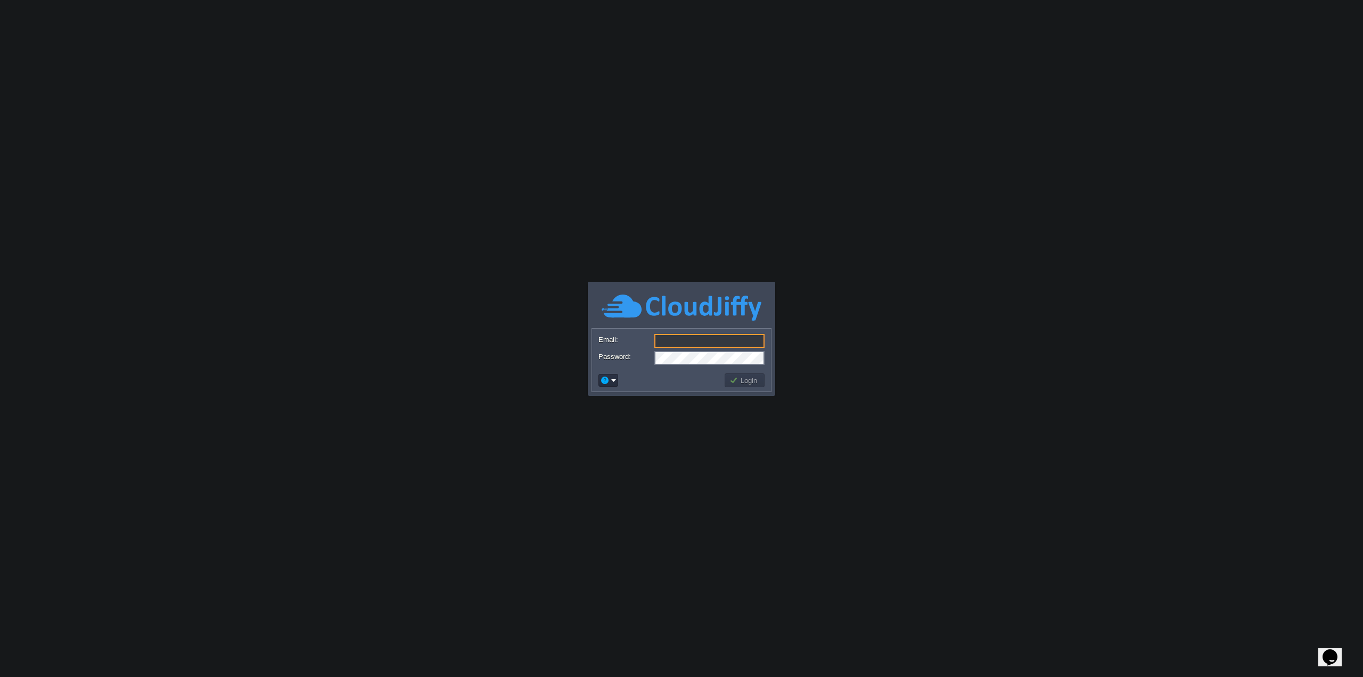
click at [764, 391] on div at bounding box center [670, 425] width 218 height 121
click at [760, 390] on div at bounding box center [670, 425] width 218 height 121
click at [608, 376] on button "button" at bounding box center [605, 380] width 10 height 10
click at [648, 407] on span "Go to Community" at bounding box center [642, 407] width 54 height 8
click at [684, 341] on input "Email:" at bounding box center [710, 341] width 110 height 14
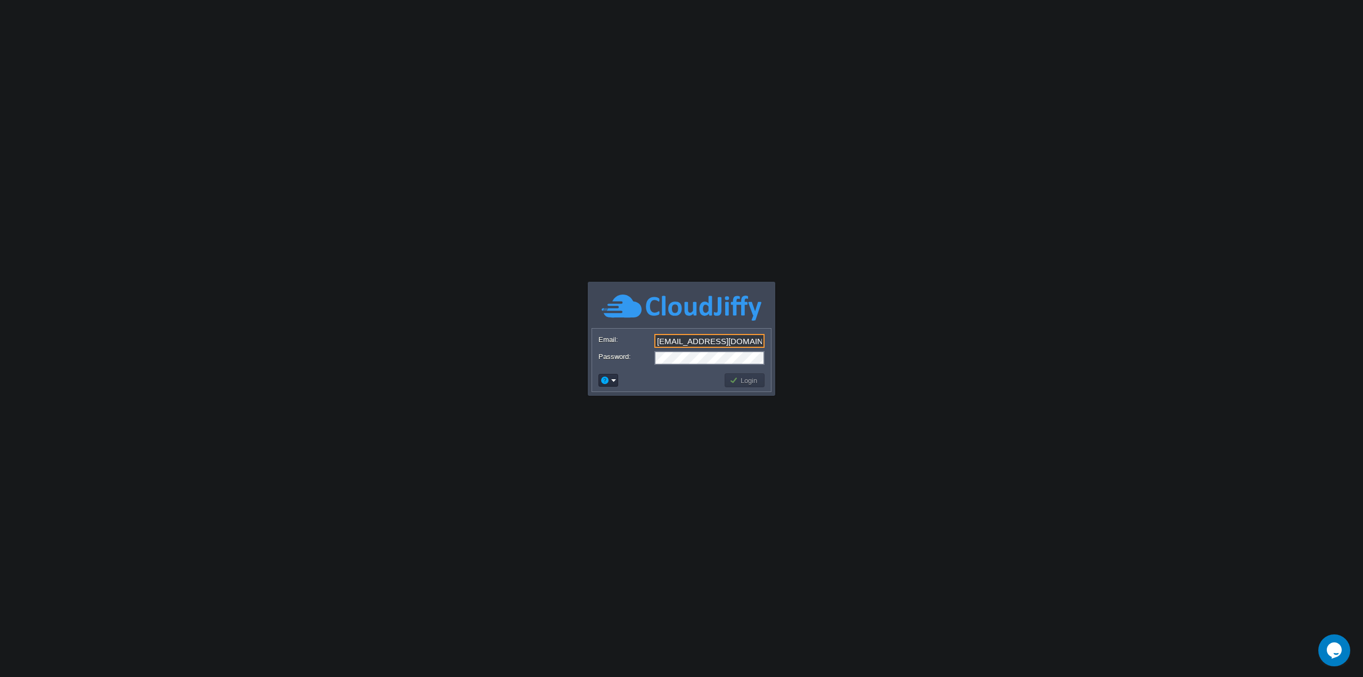
type input "zinawargaw@gmail.com"
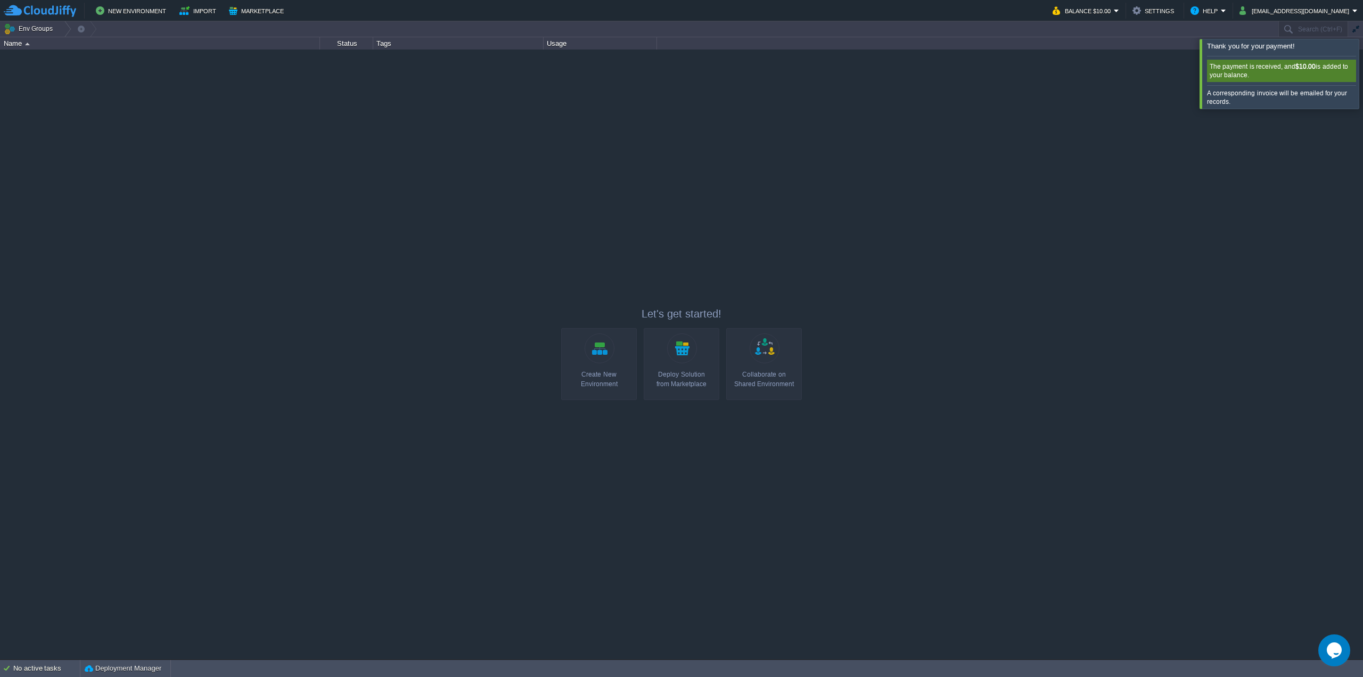
click at [949, 201] on div at bounding box center [681, 354] width 1363 height 609
click at [1114, 10] on button "Balance $10.00" at bounding box center [1083, 10] width 61 height 13
click at [22, 29] on button "Env Groups" at bounding box center [30, 28] width 53 height 15
click at [997, 136] on div at bounding box center [681, 354] width 1363 height 609
click at [1119, 13] on em "Balance $10.00" at bounding box center [1086, 10] width 67 height 13
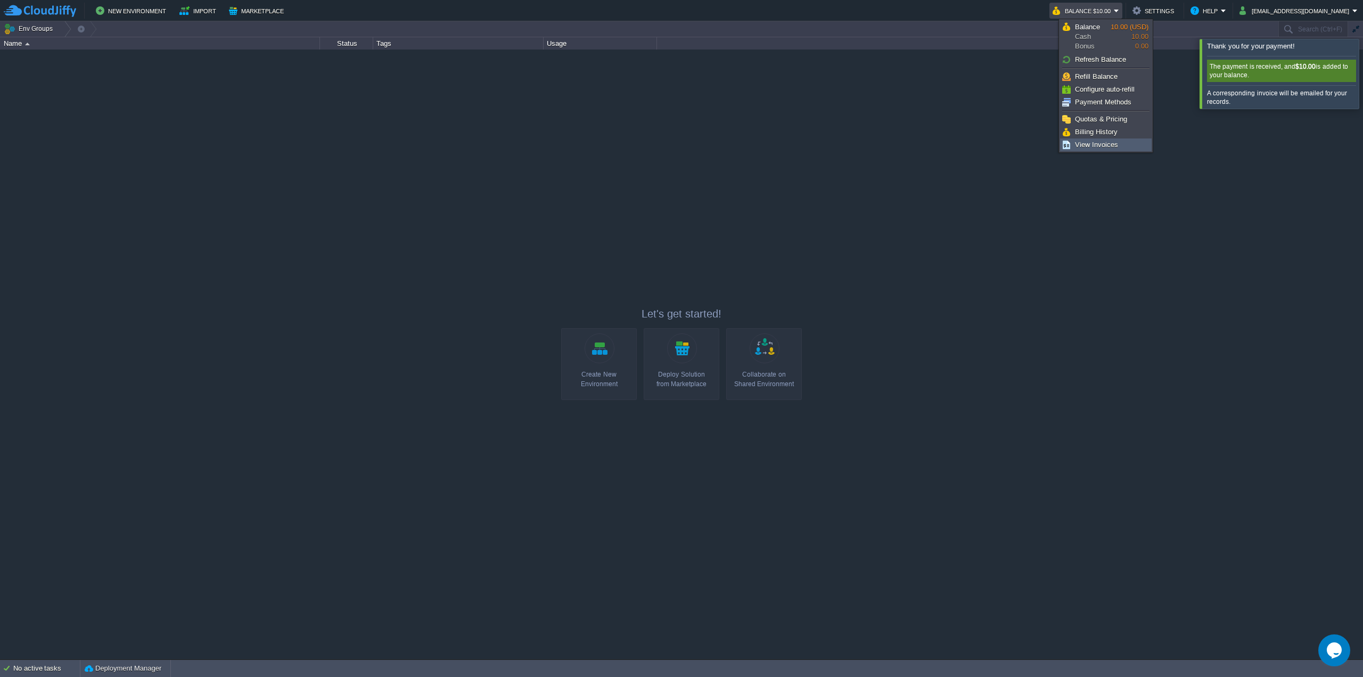
drag, startPoint x: 1109, startPoint y: 144, endPoint x: 1105, endPoint y: 146, distance: 5.5
click at [1109, 144] on span "View Invoices" at bounding box center [1096, 145] width 43 height 8
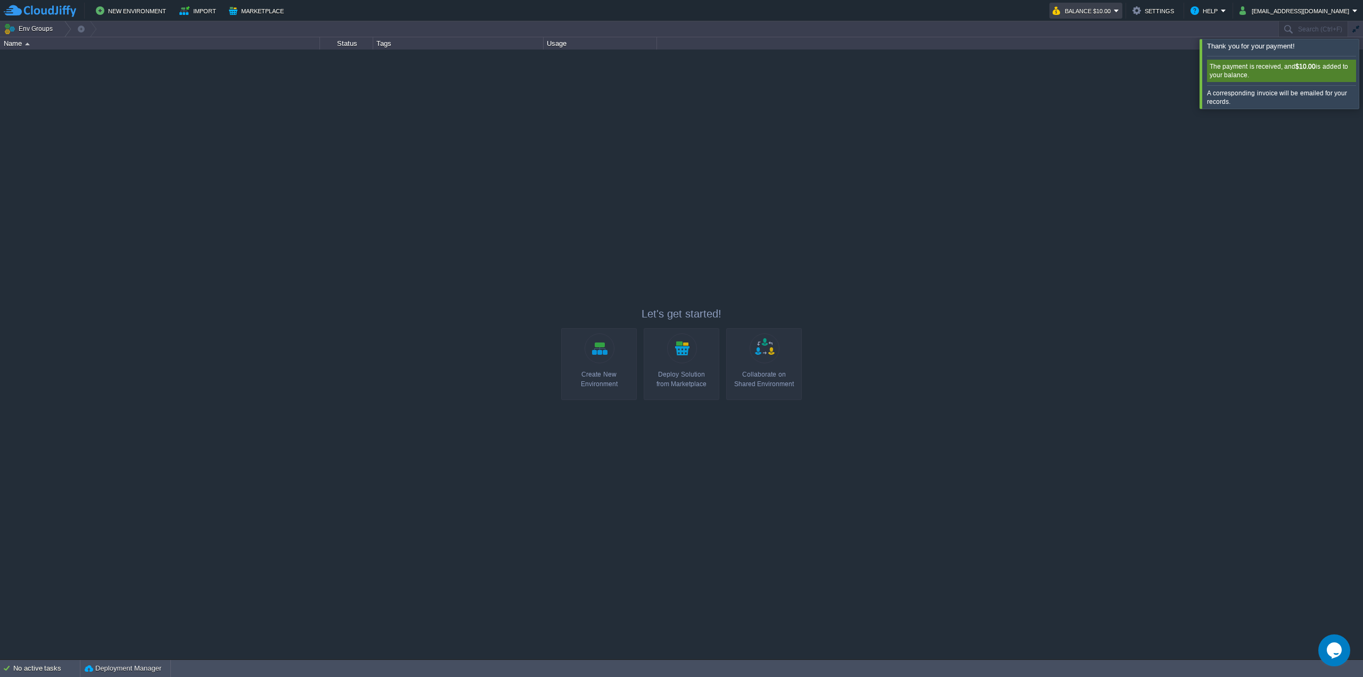
click at [1123, 10] on td "Balance $10.00" at bounding box center [1086, 11] width 73 height 16
click at [1108, 124] on link "Quotas & Pricing" at bounding box center [1106, 119] width 91 height 12
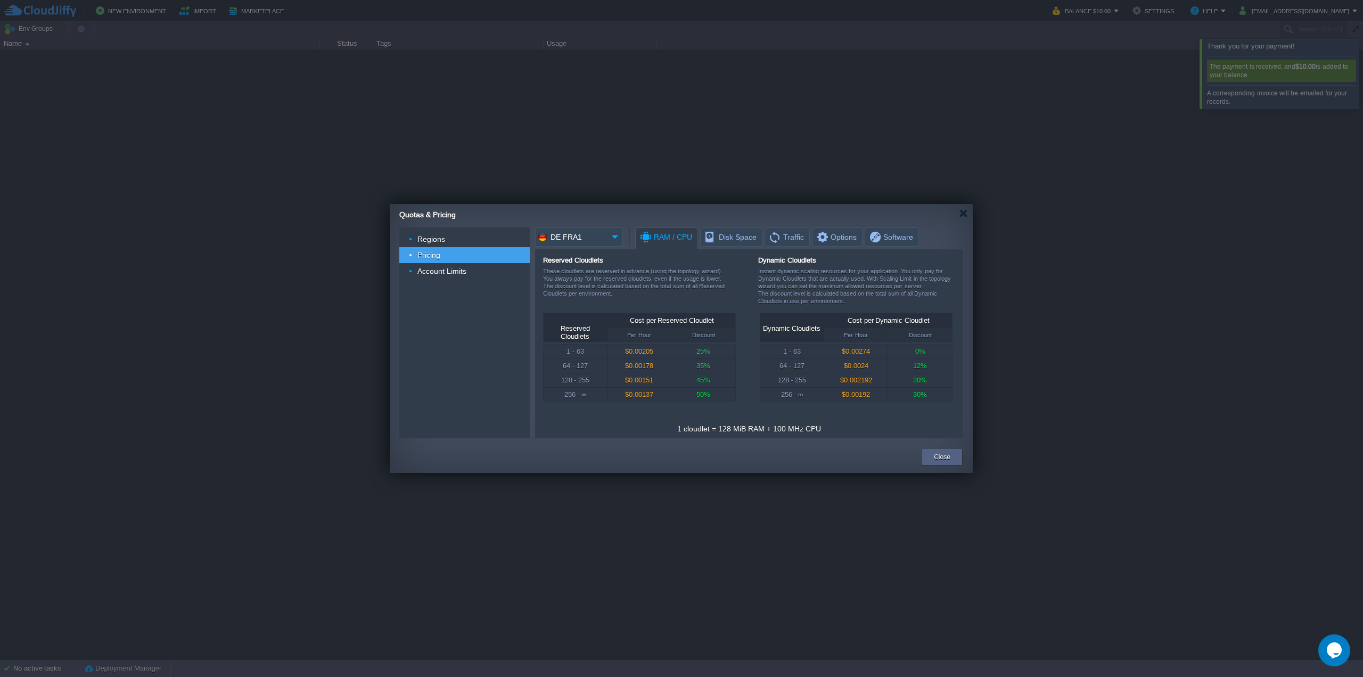
click at [613, 241] on img at bounding box center [615, 236] width 15 height 19
click at [611, 284] on div "IN West1" at bounding box center [614, 290] width 127 height 12
type input "IN West1"
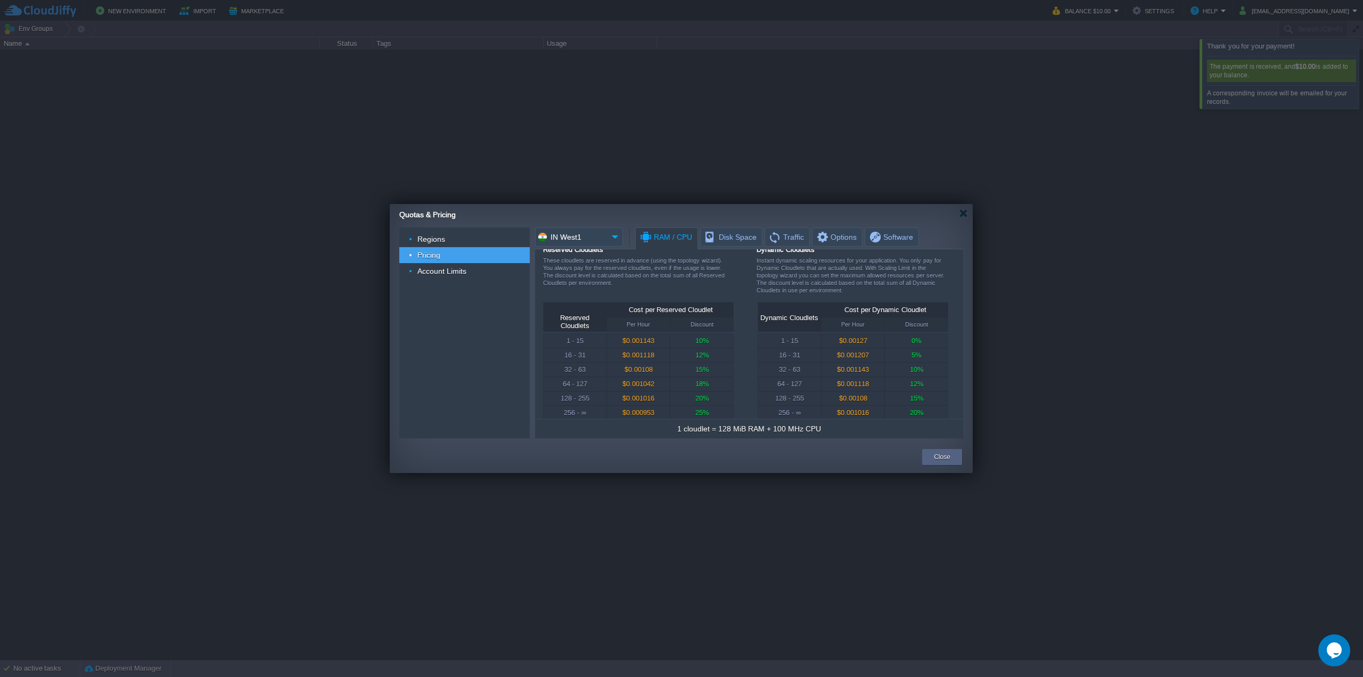
scroll to position [21, 0]
click at [964, 214] on div at bounding box center [964, 213] width 8 height 8
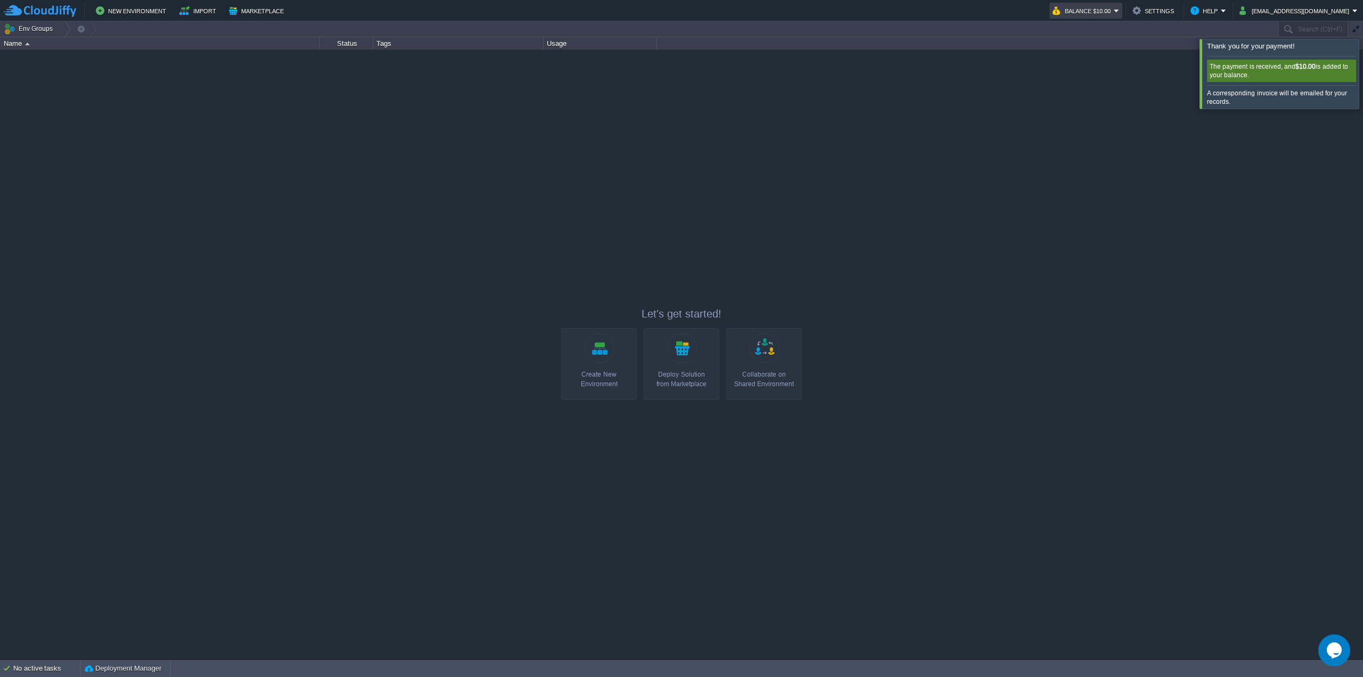
click at [1114, 11] on button "Balance $10.00" at bounding box center [1083, 10] width 61 height 13
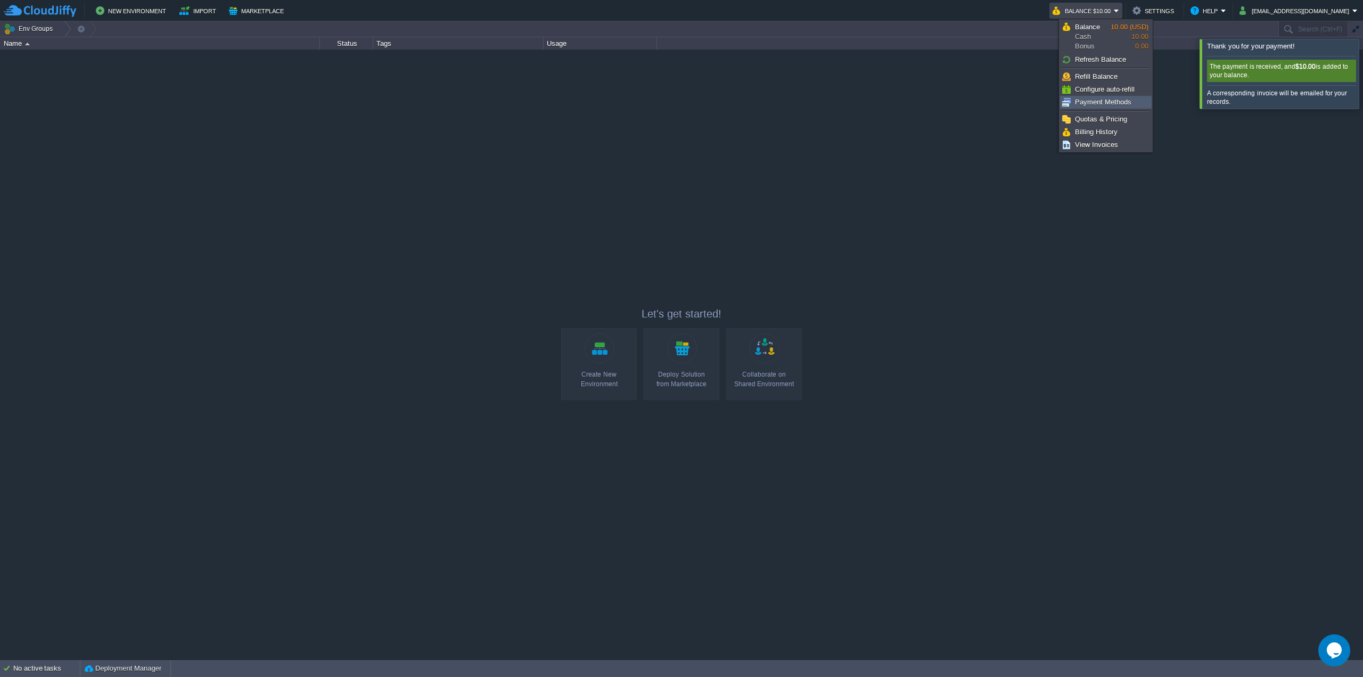
click at [1123, 105] on span "Payment Methods" at bounding box center [1103, 102] width 56 height 8
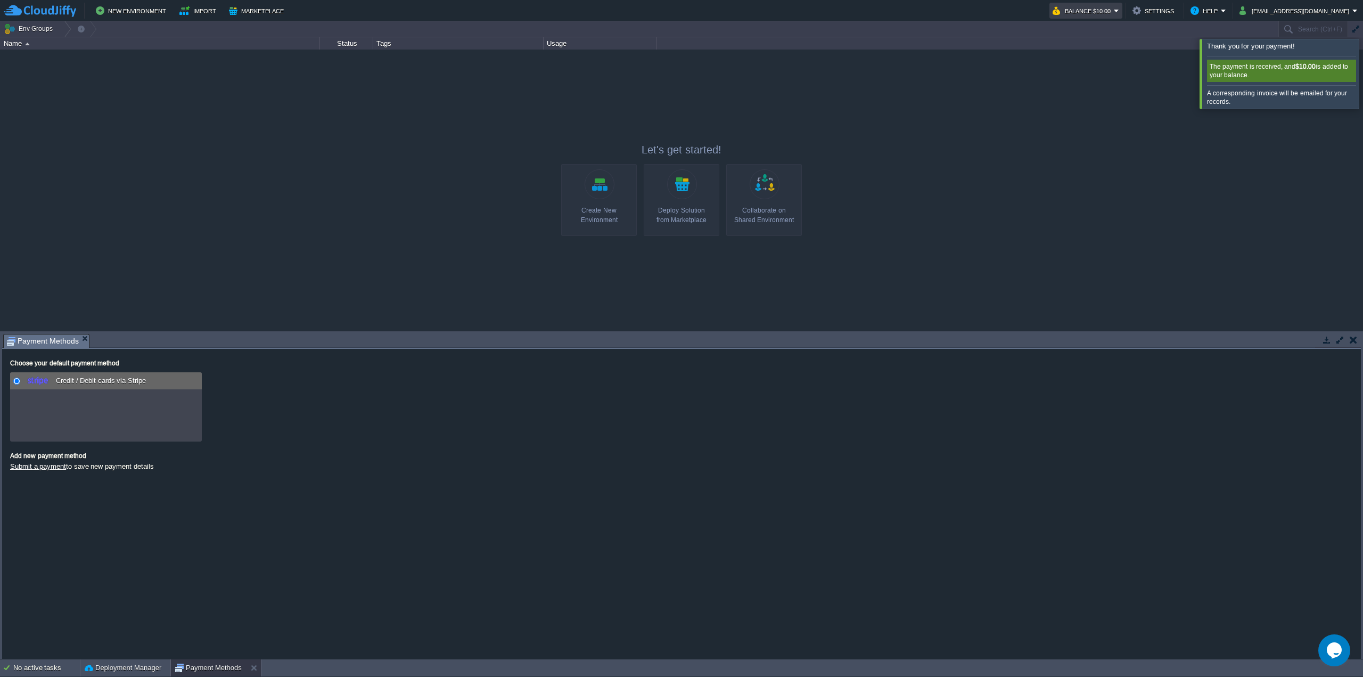
click at [1119, 11] on em "Balance $10.00" at bounding box center [1086, 10] width 67 height 13
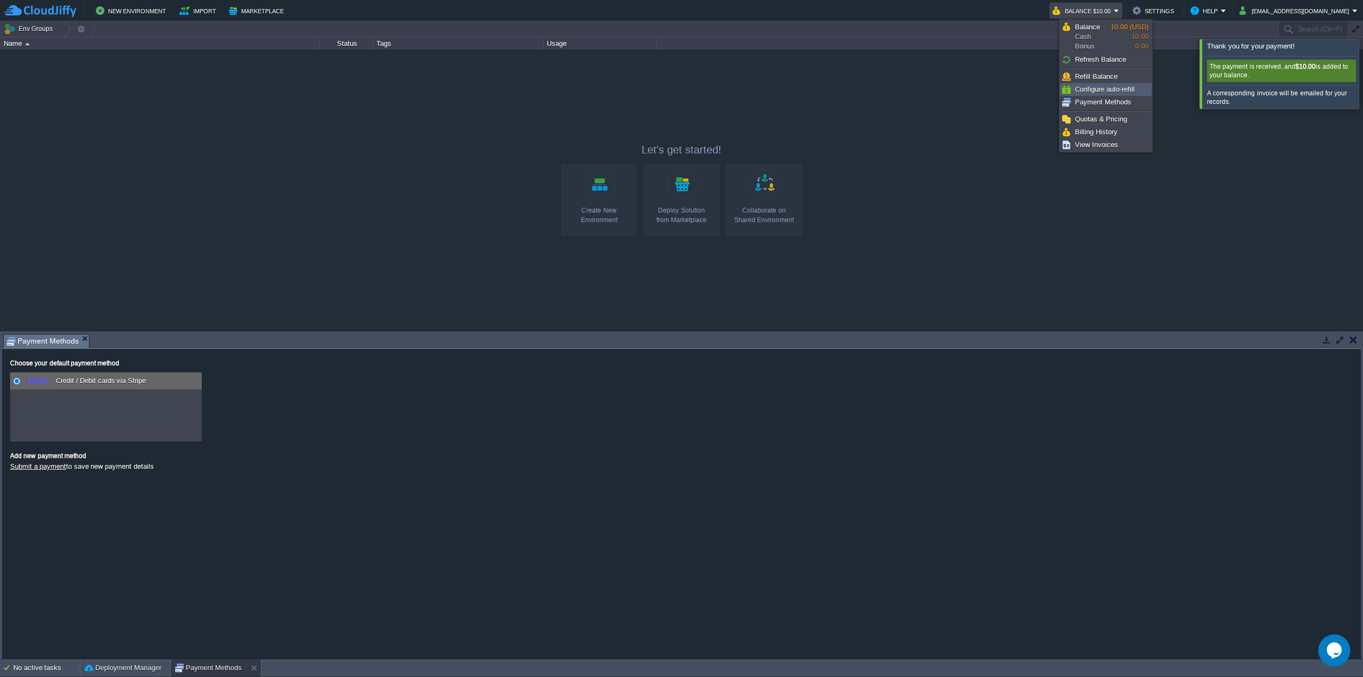
click at [1124, 88] on span "Configure auto-refill" at bounding box center [1105, 89] width 60 height 8
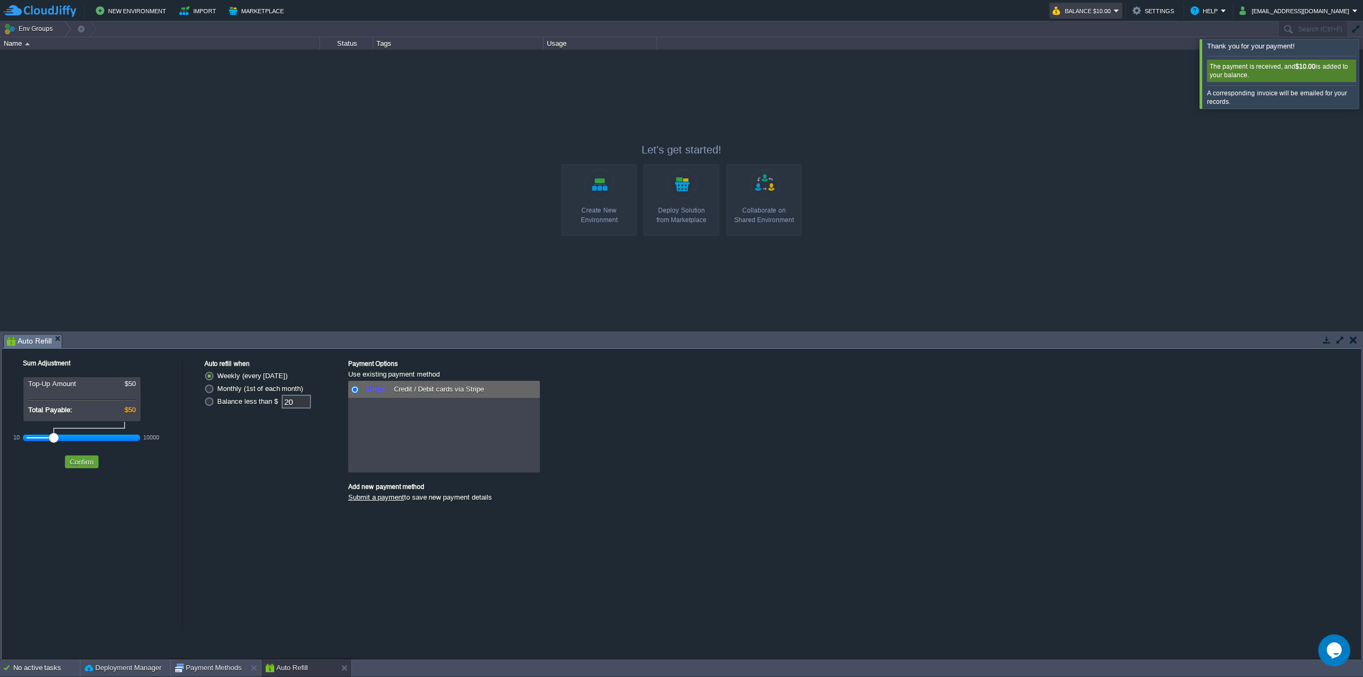
click at [1119, 9] on em "Balance $10.00" at bounding box center [1086, 10] width 67 height 13
click at [1284, 22] on link "Settings" at bounding box center [1310, 27] width 97 height 12
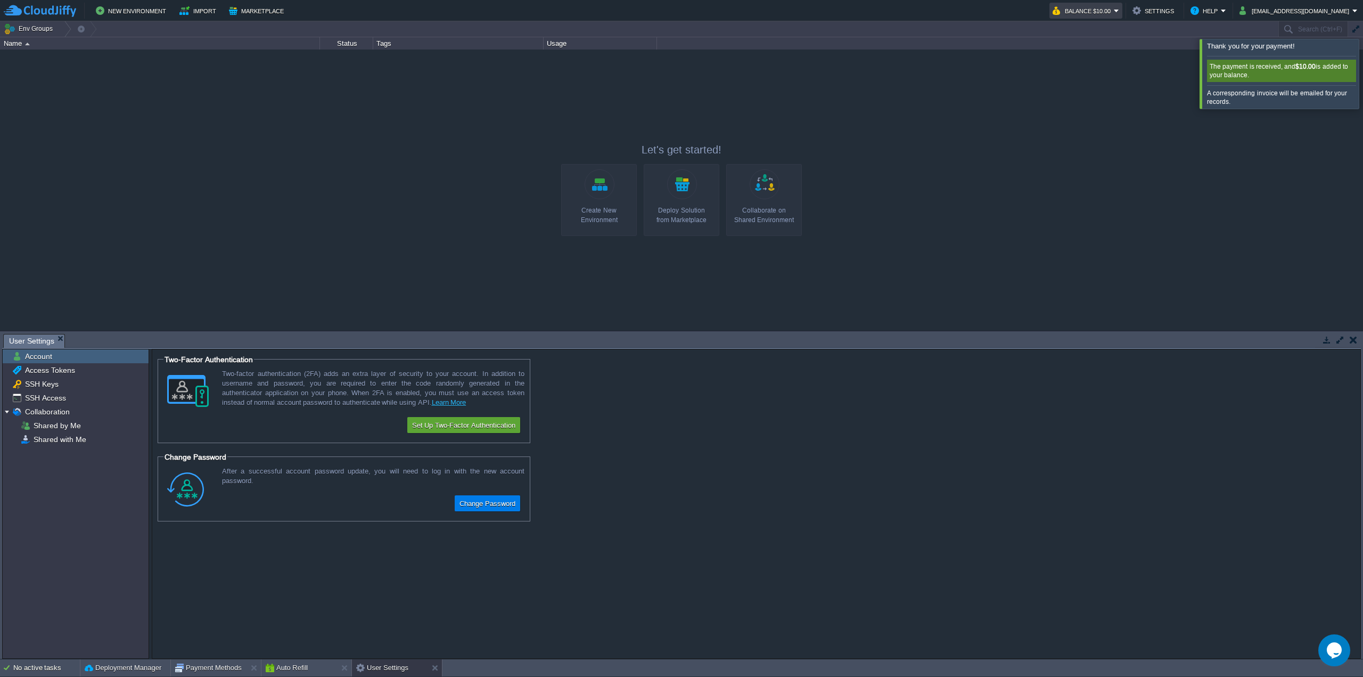
click at [1114, 11] on button "Balance $10.00" at bounding box center [1083, 10] width 61 height 13
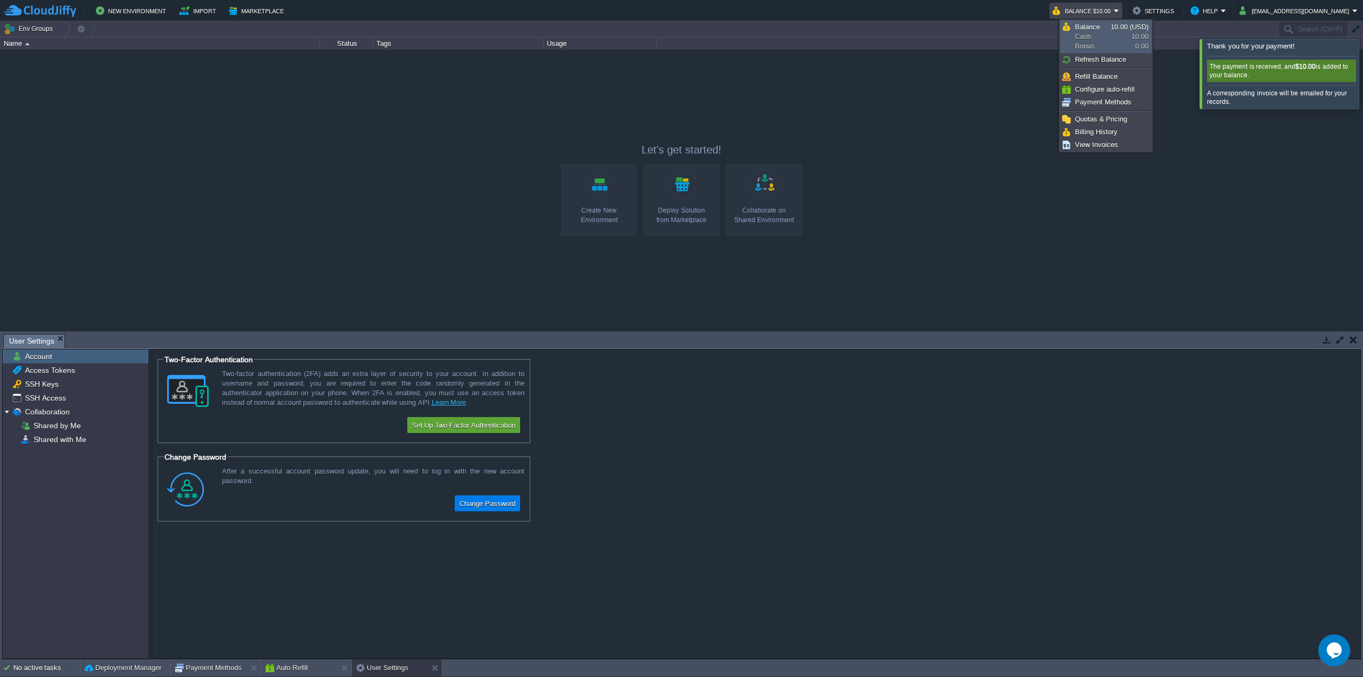
click at [1113, 32] on link "Balance Cash Bonus 10.00 (USD) 10.00 0.00" at bounding box center [1106, 37] width 91 height 32
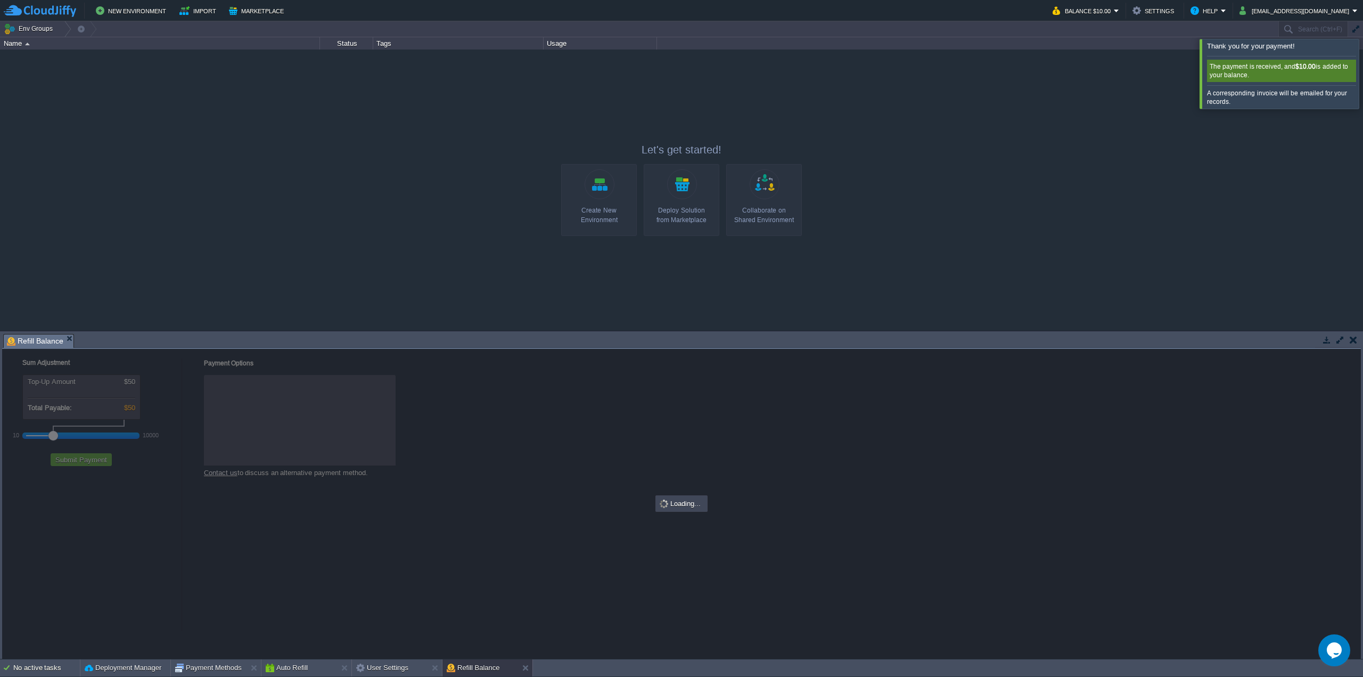
checkbox input "true"
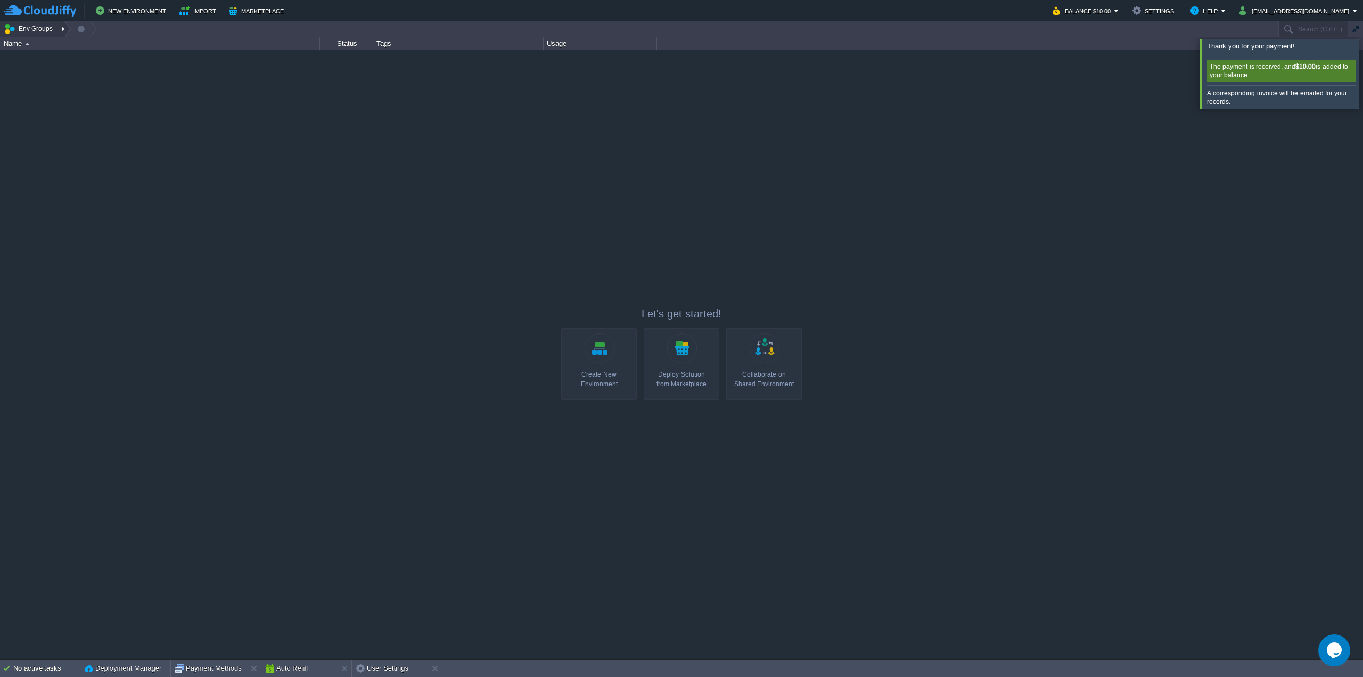
click at [51, 26] on button "Env Groups" at bounding box center [30, 28] width 53 height 15
click at [45, 104] on link "Manage" at bounding box center [40, 105] width 75 height 12
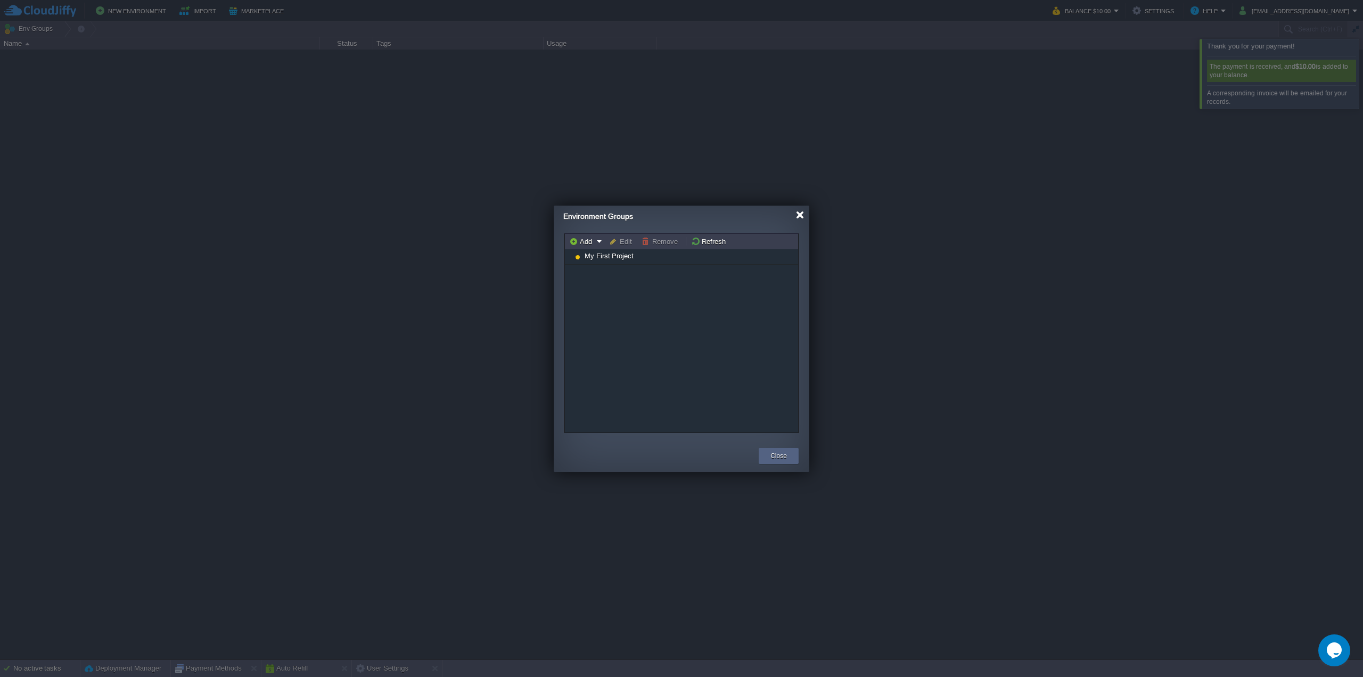
click at [797, 216] on div at bounding box center [800, 215] width 8 height 8
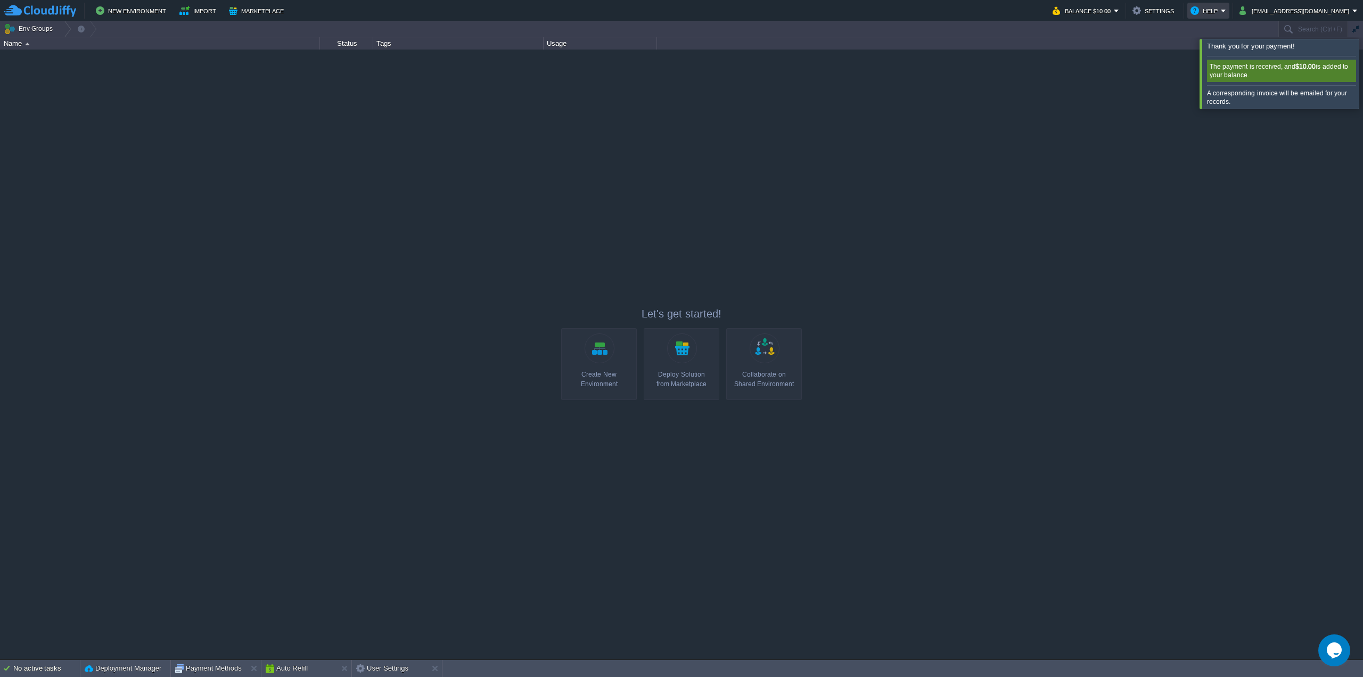
click at [1236, 10] on td at bounding box center [1233, 11] width 5 height 16
click at [1226, 10] on em "Help" at bounding box center [1209, 10] width 36 height 13
click at [1008, 108] on div at bounding box center [681, 354] width 1363 height 609
click at [1214, 119] on div at bounding box center [681, 354] width 1363 height 609
click at [1363, 72] on div at bounding box center [1376, 73] width 0 height 69
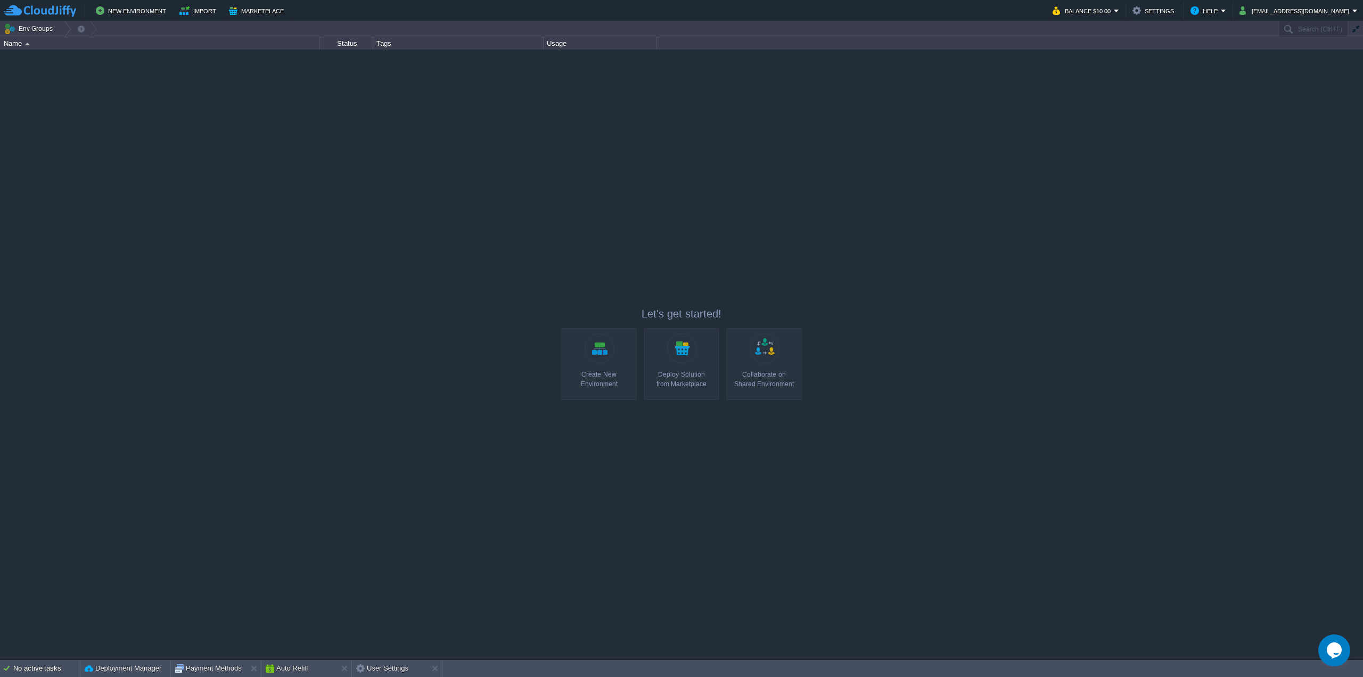
click at [1354, 32] on button "button" at bounding box center [1356, 29] width 10 height 10
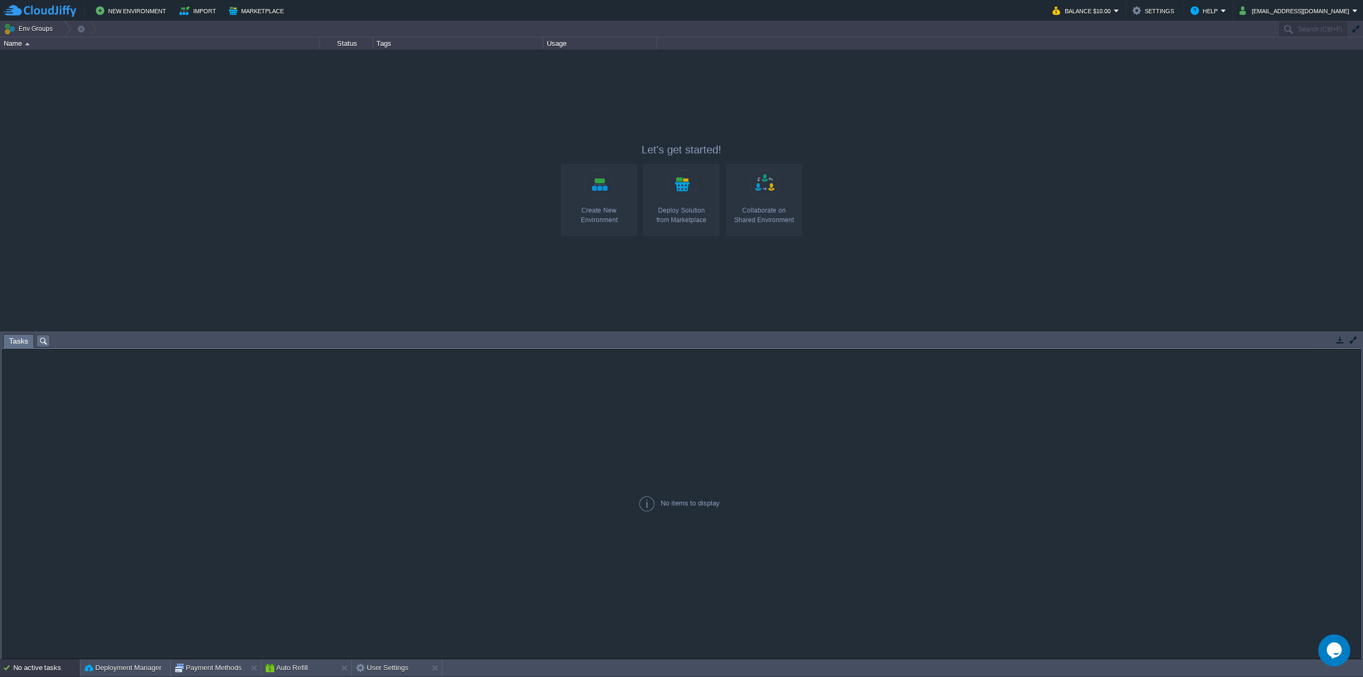
click at [1354, 32] on button "button" at bounding box center [1356, 29] width 10 height 10
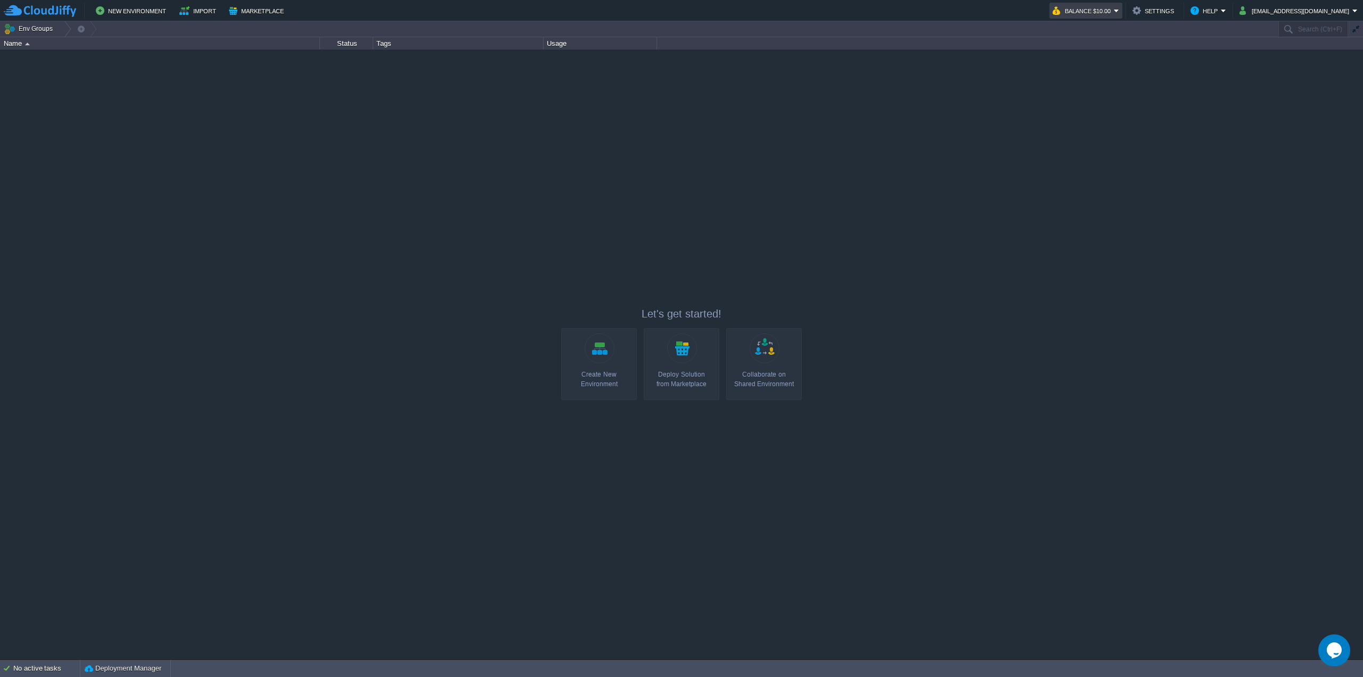
click at [1123, 11] on td "Balance $10.00" at bounding box center [1086, 11] width 73 height 16
click at [779, 133] on div at bounding box center [681, 354] width 1363 height 609
click at [587, 378] on div "Create New Environment" at bounding box center [599, 379] width 69 height 19
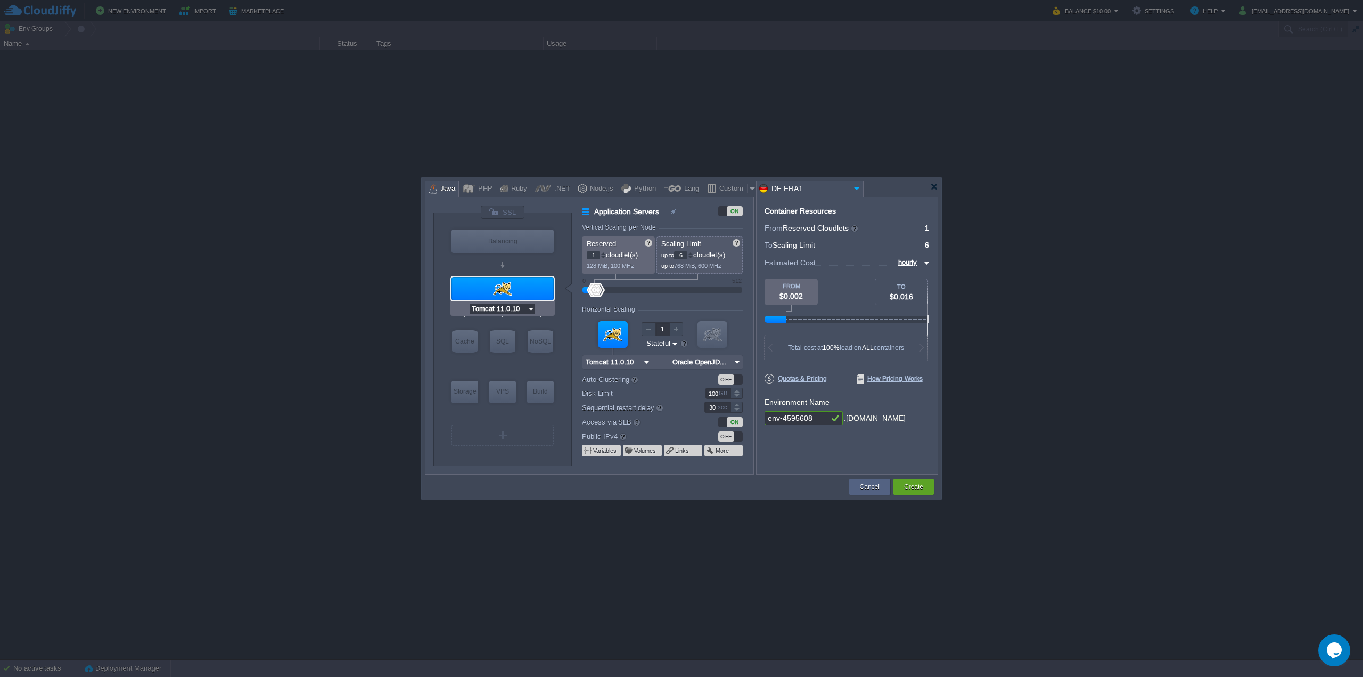
click at [526, 307] on input "Tomcat 11.0.10" at bounding box center [499, 309] width 58 height 11
click at [524, 348] on div "Java Engine" at bounding box center [504, 348] width 64 height 13
type input "4"
type input "Java Engine"
type input "Oracle OpenJD..."
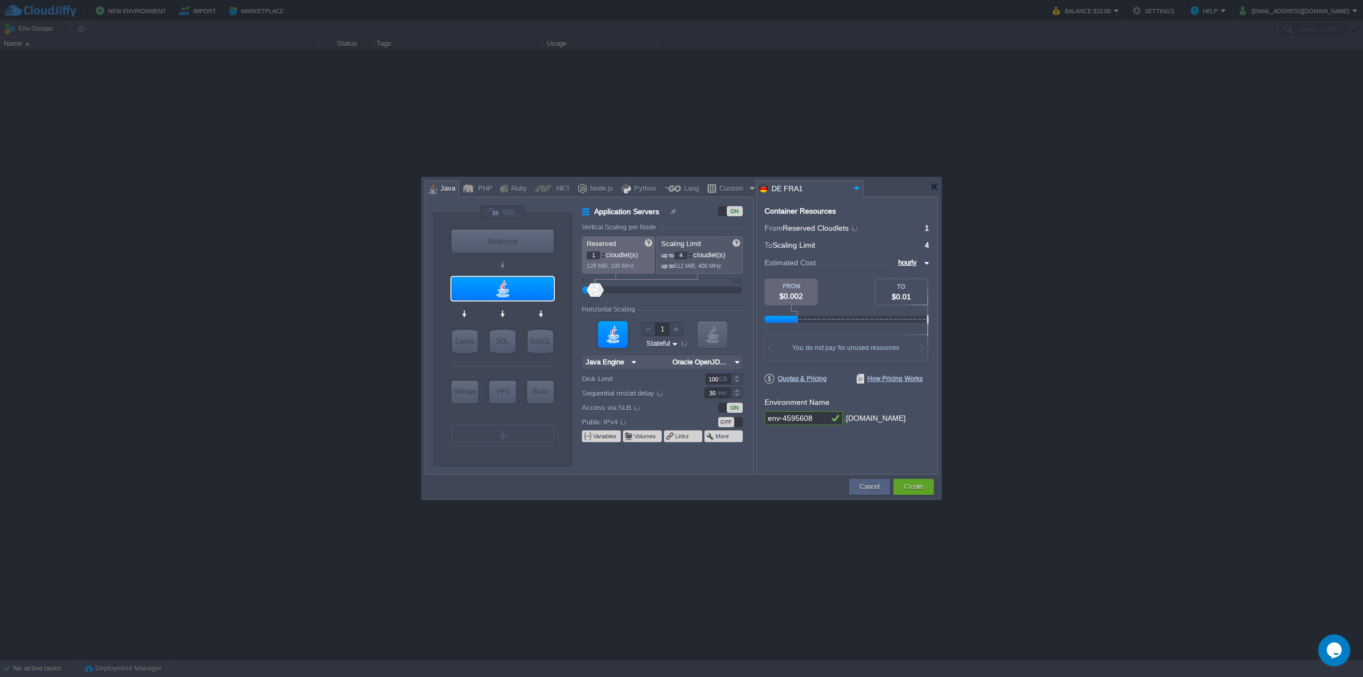
type input "Redis 7.2.4"
click at [1084, 268] on div at bounding box center [681, 338] width 1363 height 677
click at [734, 359] on img at bounding box center [737, 362] width 11 height 14
click at [796, 399] on div "21.0.2" at bounding box center [798, 401] width 37 height 13
type input "Oracle OpenJDK..."
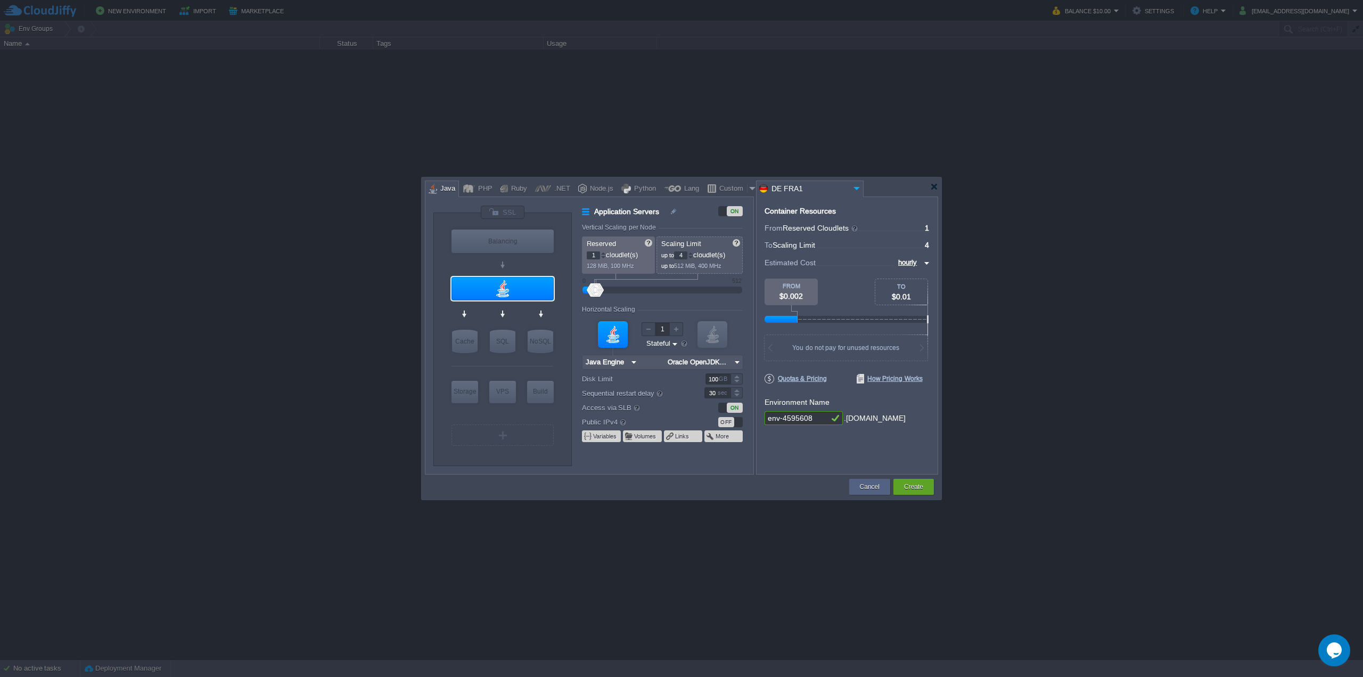
type input "Java Engine"
click at [528, 309] on img at bounding box center [525, 309] width 8 height 11
click at [858, 189] on img at bounding box center [856, 188] width 13 height 14
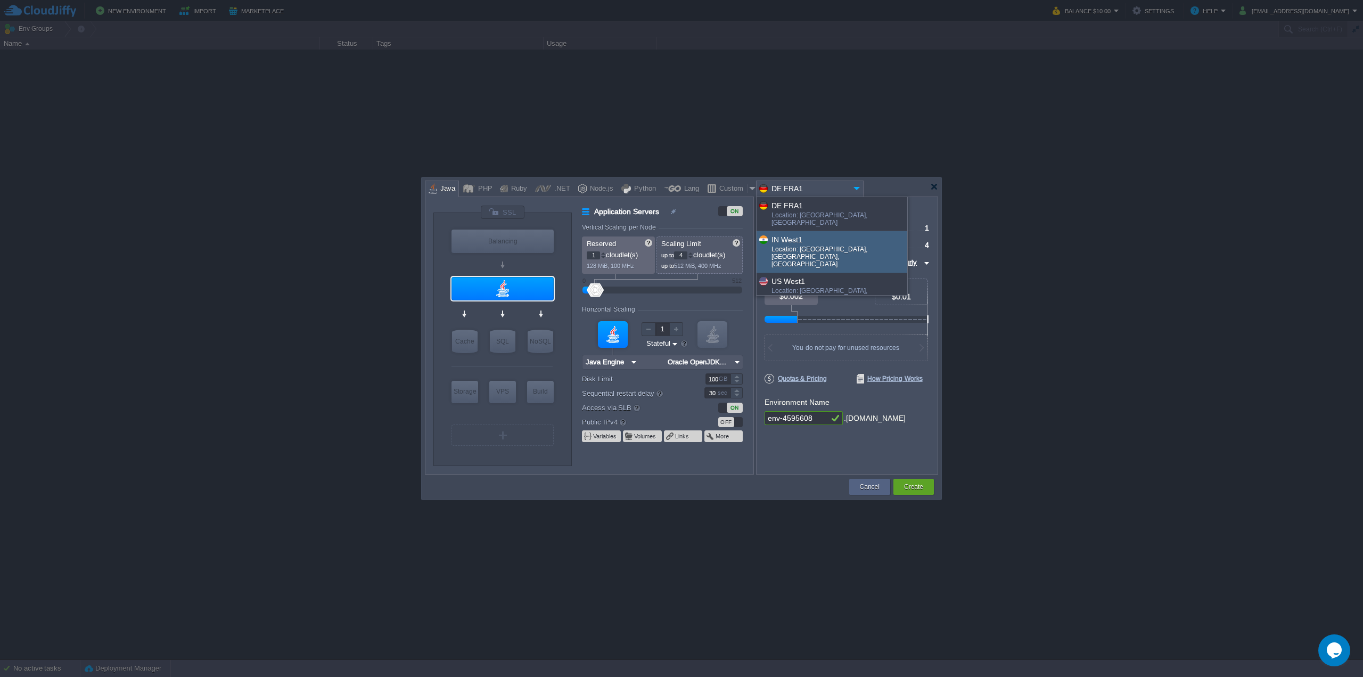
click at [835, 233] on div "IN West1" at bounding box center [839, 239] width 135 height 12
type input "Oracle OpenJDK..."
type input "IN West1"
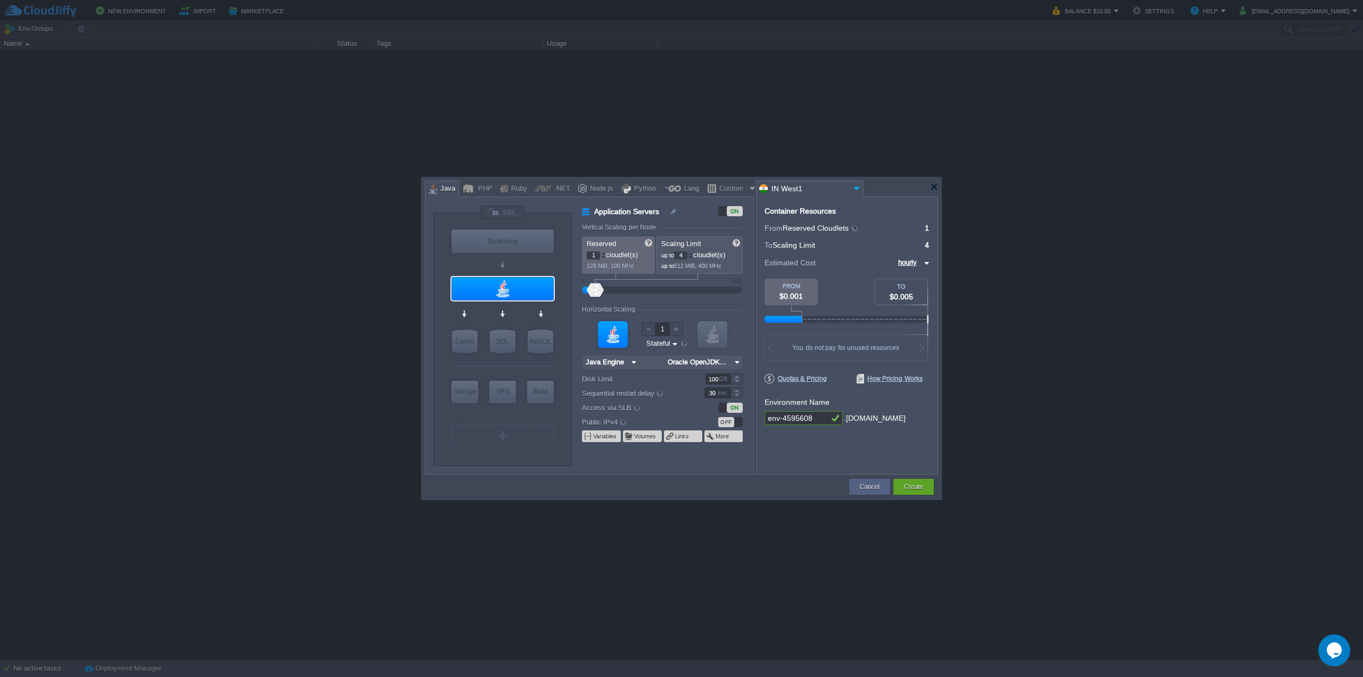
click at [926, 261] on img at bounding box center [925, 263] width 9 height 13
click at [918, 279] on div "monthly" at bounding box center [911, 275] width 36 height 13
type input "monthly"
click at [854, 187] on img at bounding box center [856, 188] width 13 height 14
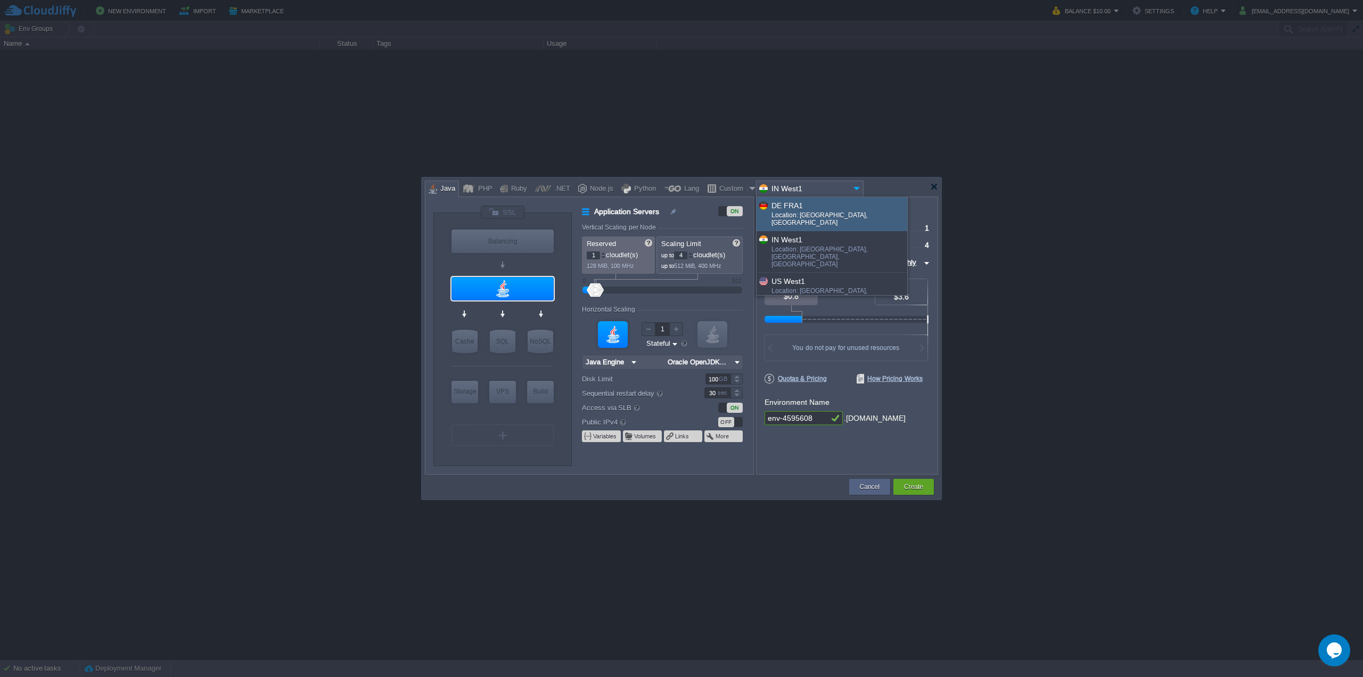
click at [820, 212] on div "Location: Frankfurt, Germany" at bounding box center [839, 219] width 135 height 17
type input "Oracle OpenJDK..."
type input "DE FRA1"
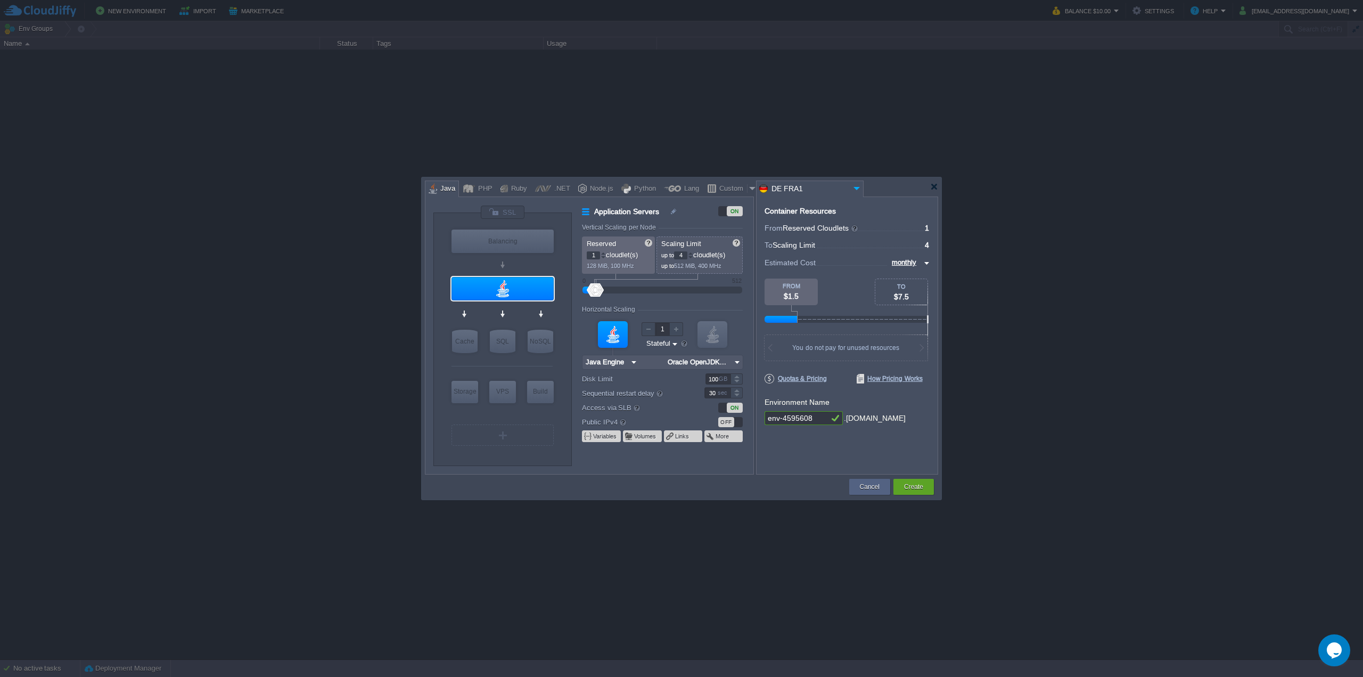
click at [856, 186] on img at bounding box center [856, 188] width 13 height 14
click at [816, 233] on div "IN West1" at bounding box center [839, 239] width 135 height 12
type input "Oracle OpenJDK..."
type input "IN West1"
click at [507, 208] on div at bounding box center [502, 212] width 45 height 14
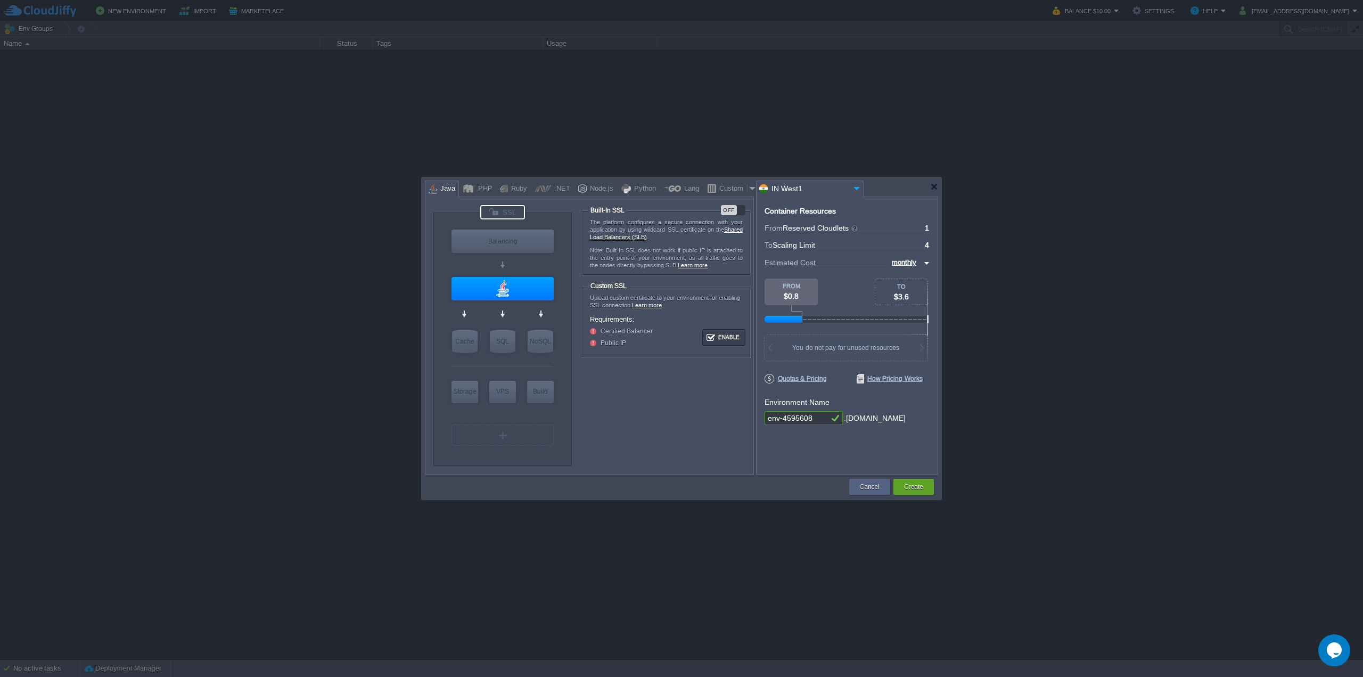
click at [741, 208] on div "OFF" at bounding box center [733, 210] width 24 height 10
click at [932, 187] on div at bounding box center [934, 187] width 8 height 8
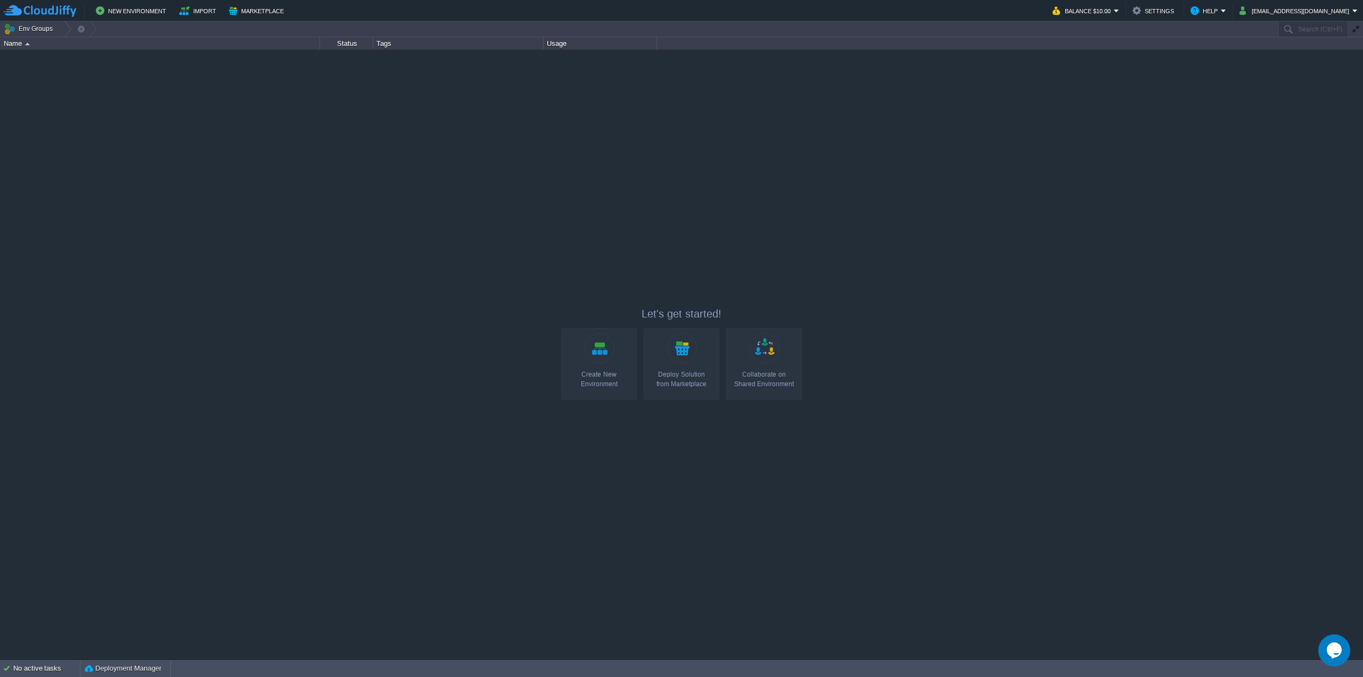
click at [995, 186] on div at bounding box center [681, 354] width 1363 height 609
click at [1114, 10] on button "Balance $10.00" at bounding box center [1083, 10] width 61 height 13
click at [1280, 12] on button "zinawargaw@gmail.com" at bounding box center [1296, 10] width 113 height 13
click at [1289, 53] on span "Sign out" at bounding box center [1289, 56] width 26 height 8
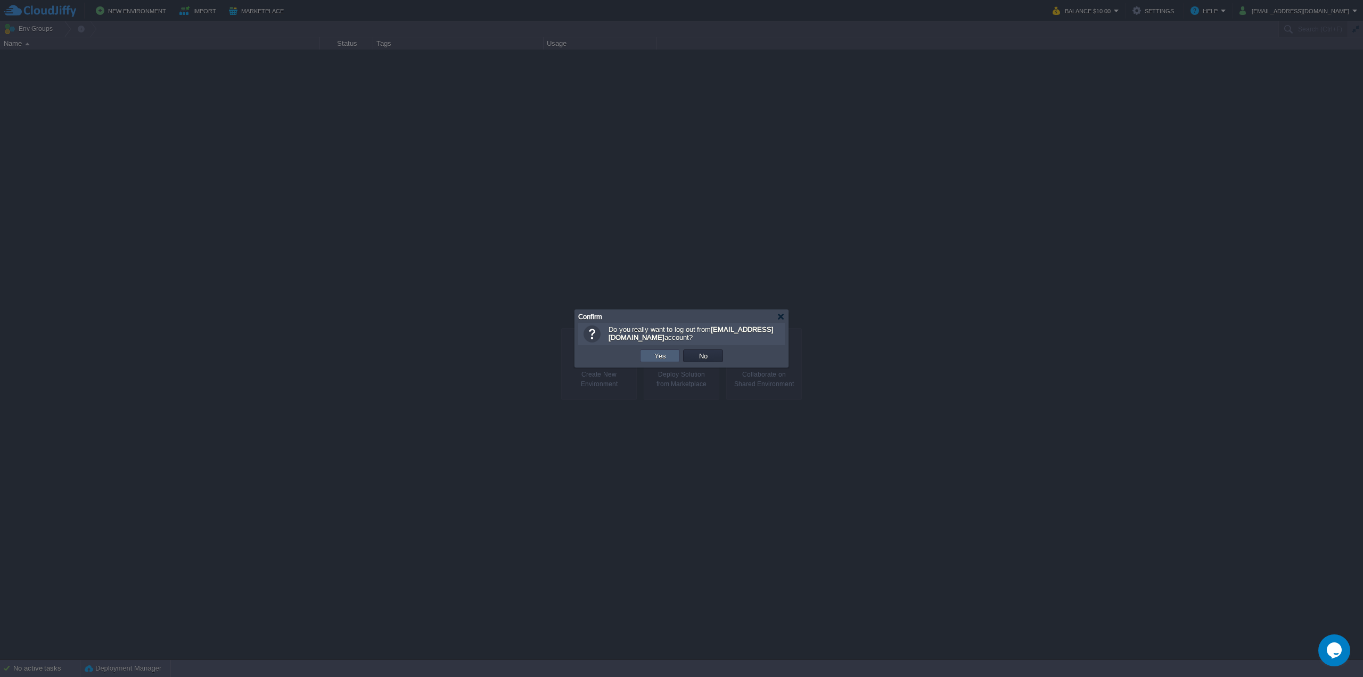
click at [664, 353] on button "Yes" at bounding box center [660, 356] width 18 height 10
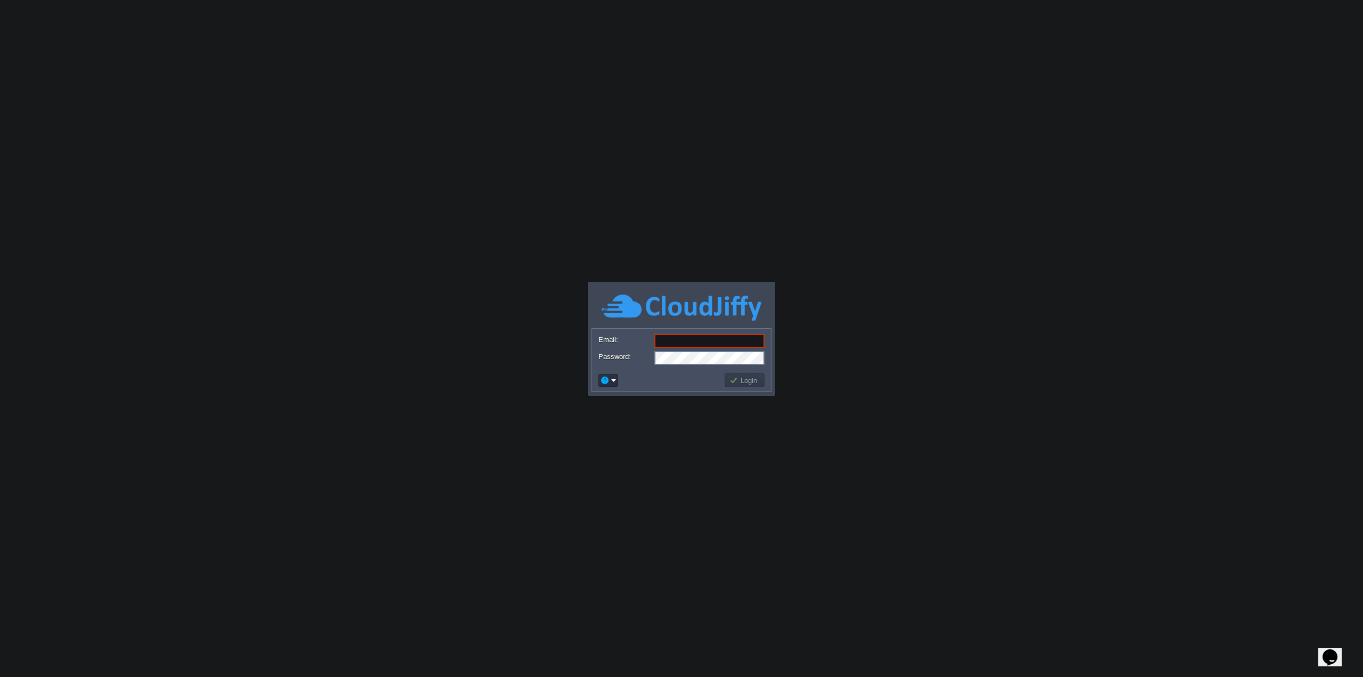
click at [760, 391] on div at bounding box center [670, 425] width 218 height 121
